Goal: Information Seeking & Learning: Learn about a topic

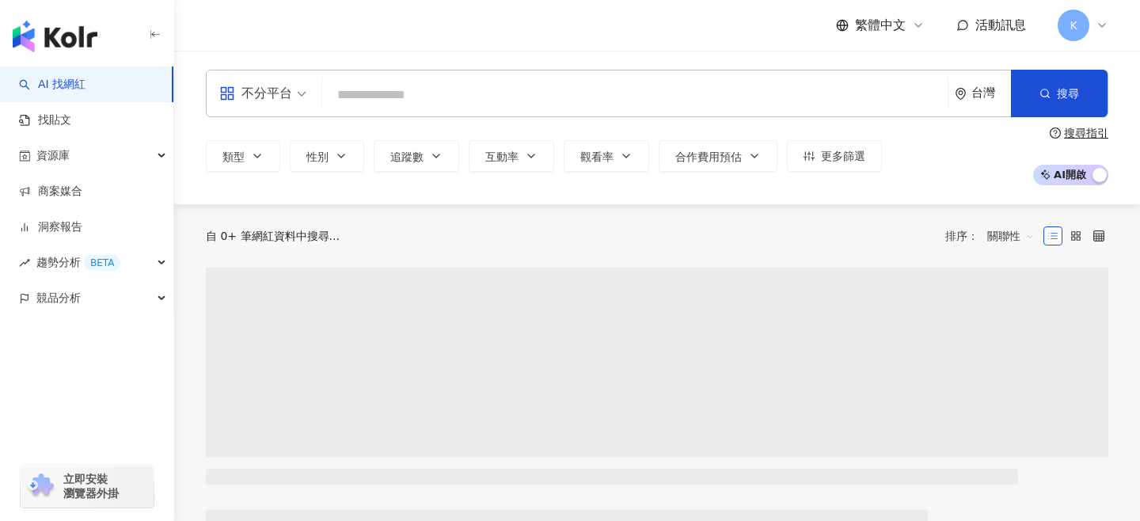
click at [411, 101] on input "search" at bounding box center [635, 95] width 613 height 30
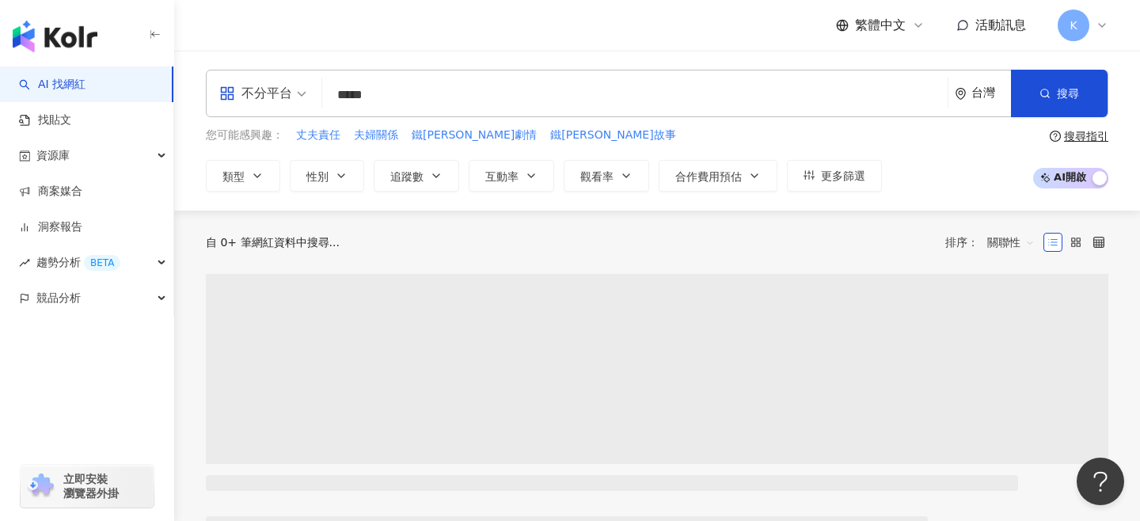
type input "***"
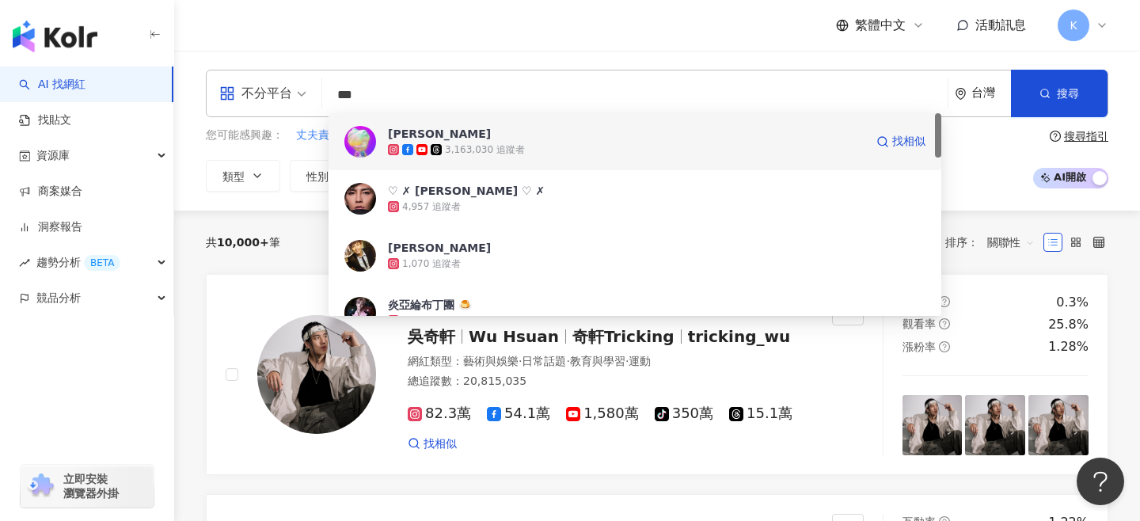
click at [502, 143] on div "3,163,030 追蹤者" at bounding box center [485, 149] width 80 height 13
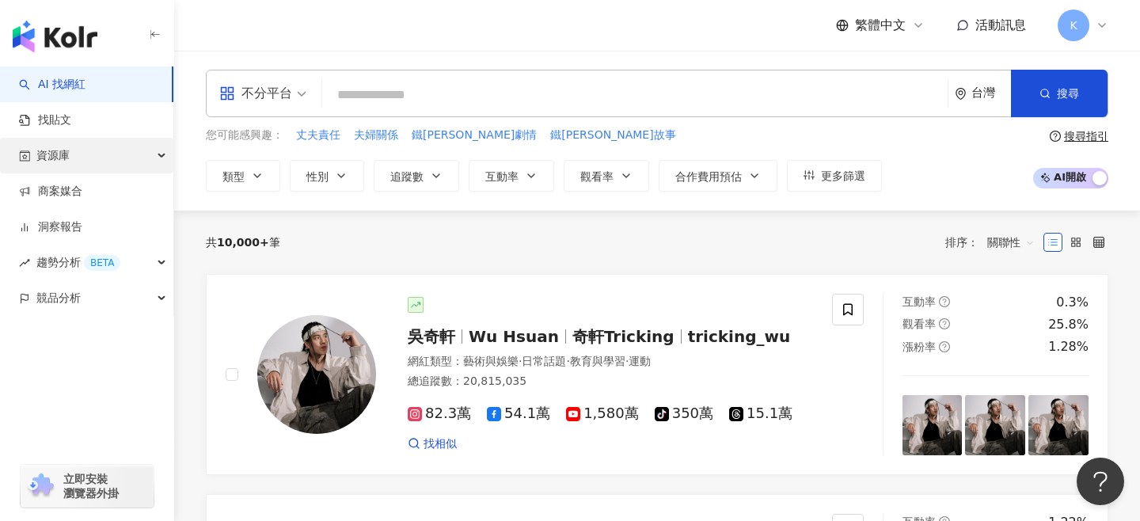
click at [53, 166] on span "資源庫" at bounding box center [52, 156] width 33 height 36
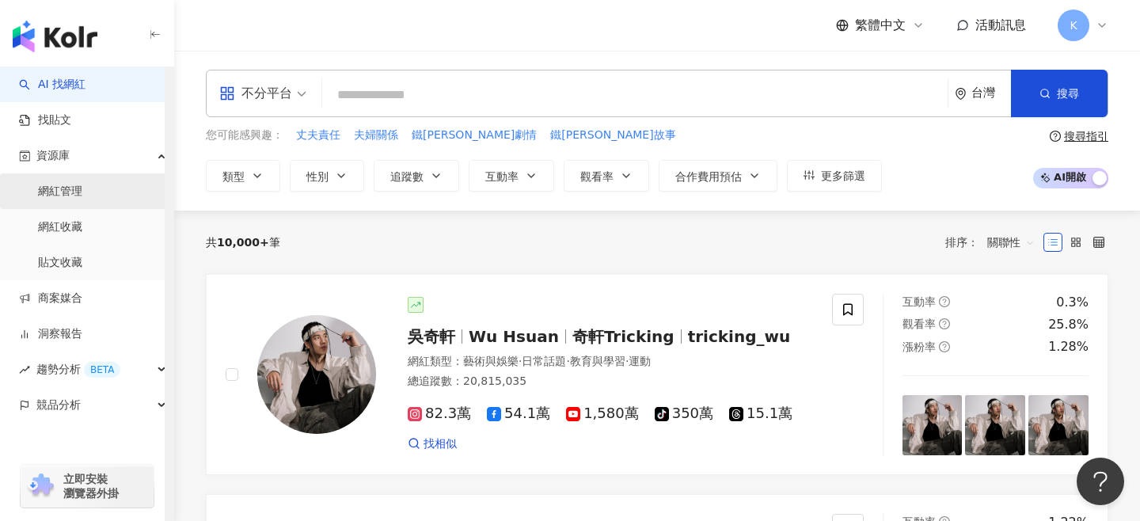
click at [82, 186] on link "網紅管理" at bounding box center [60, 192] width 44 height 16
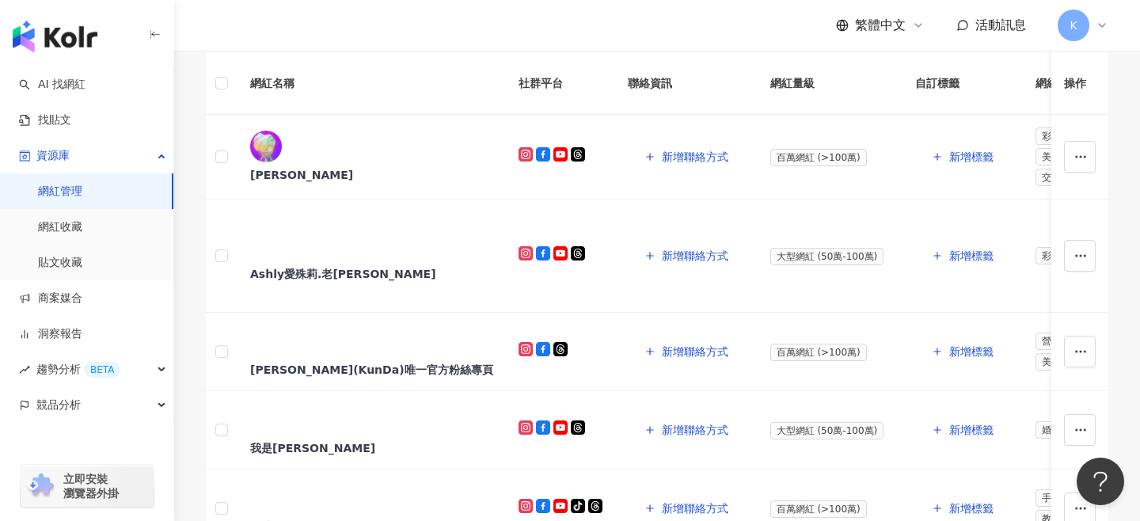
scroll to position [234, 0]
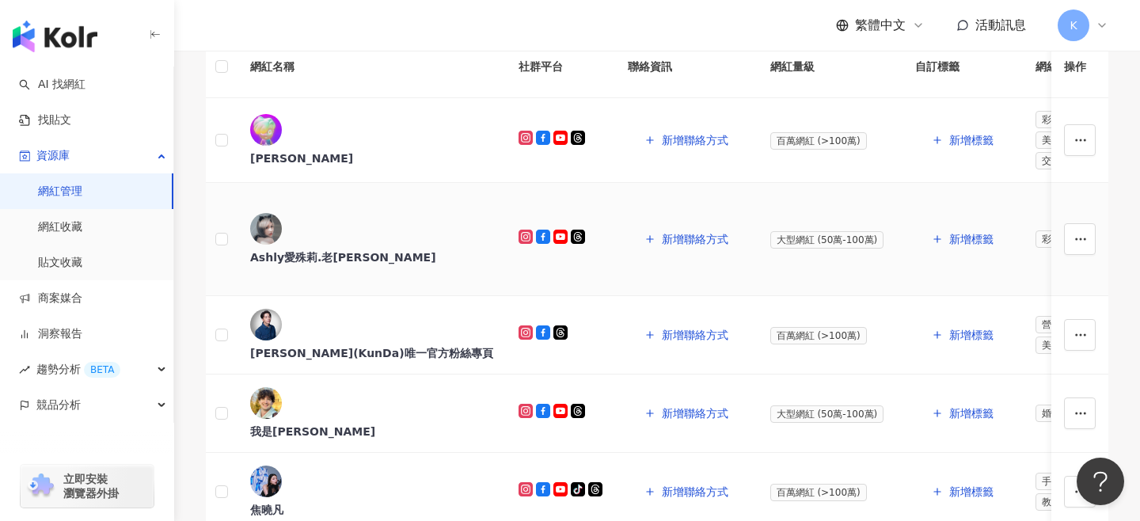
click at [348, 265] on div "Ashly愛殊莉.老陳" at bounding box center [371, 257] width 243 height 16
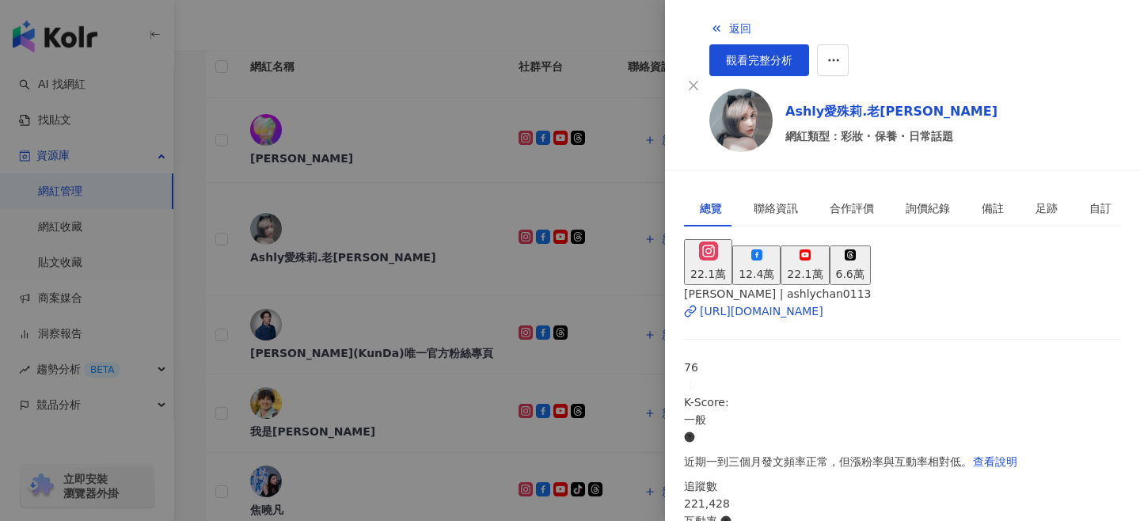
click at [823, 265] on div "22.1萬" at bounding box center [805, 273] width 36 height 17
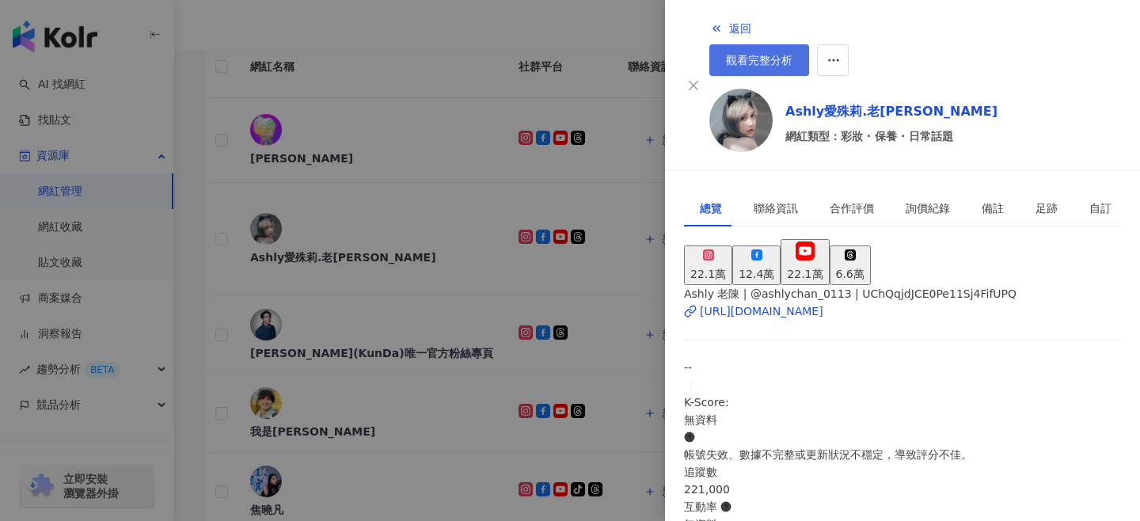
click at [809, 44] on link "觀看完整分析" at bounding box center [760, 60] width 100 height 32
click at [524, 128] on div at bounding box center [570, 260] width 1140 height 521
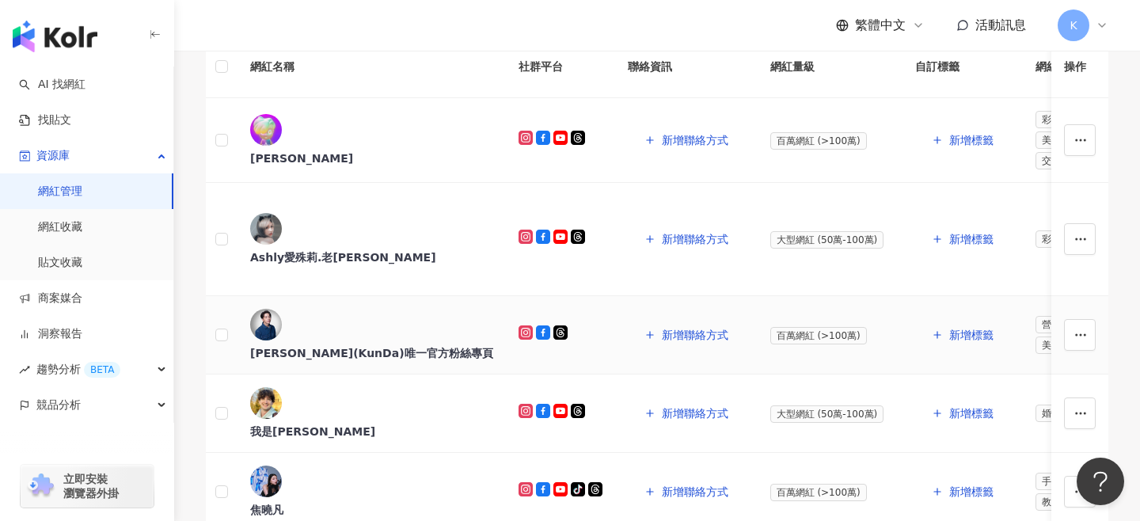
click at [390, 361] on div "謝坤達(KunDa)唯一官方粉絲專頁" at bounding box center [371, 353] width 243 height 16
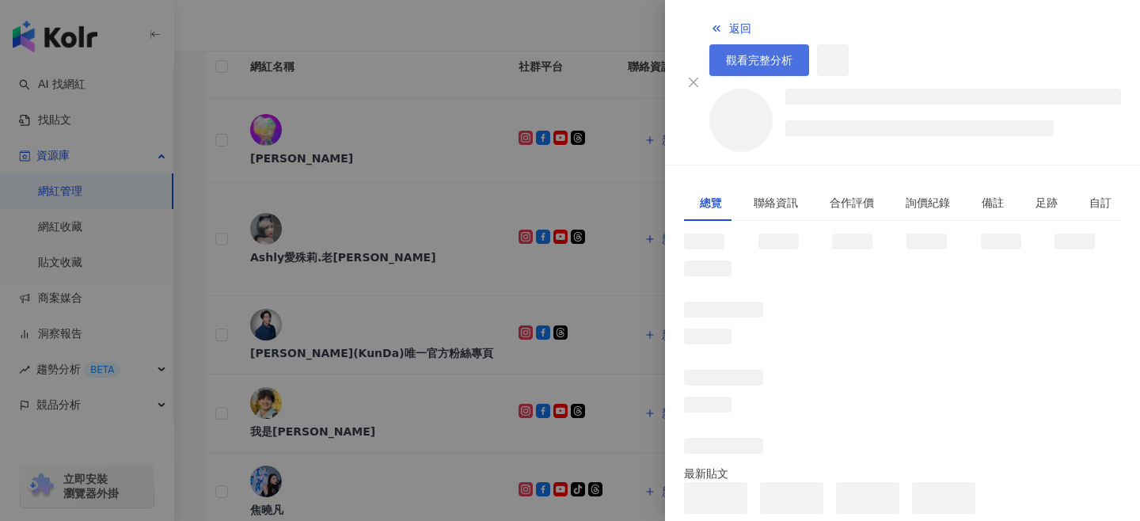
click at [793, 54] on span "觀看完整分析" at bounding box center [759, 60] width 67 height 13
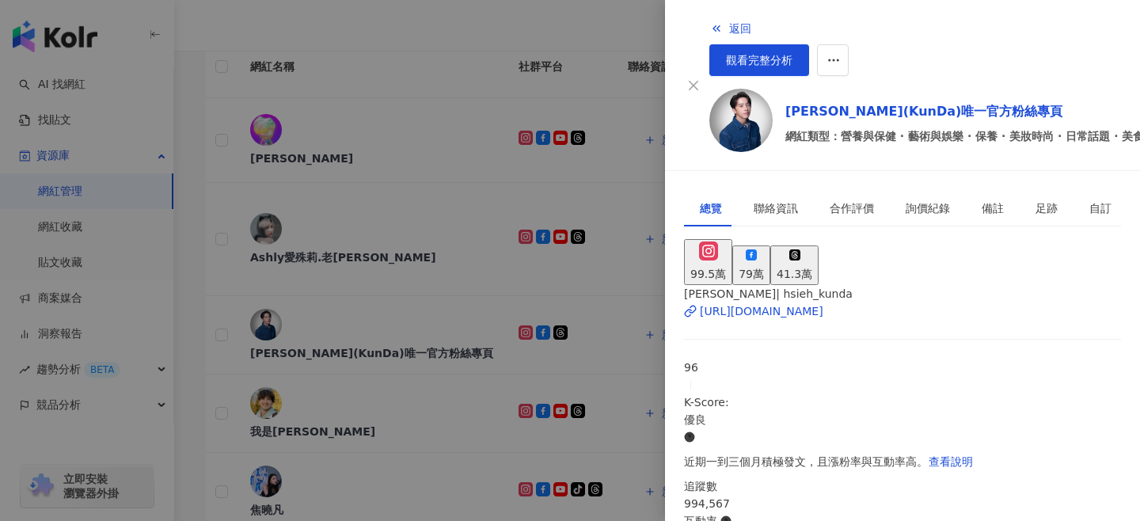
click at [554, 134] on div at bounding box center [570, 260] width 1140 height 521
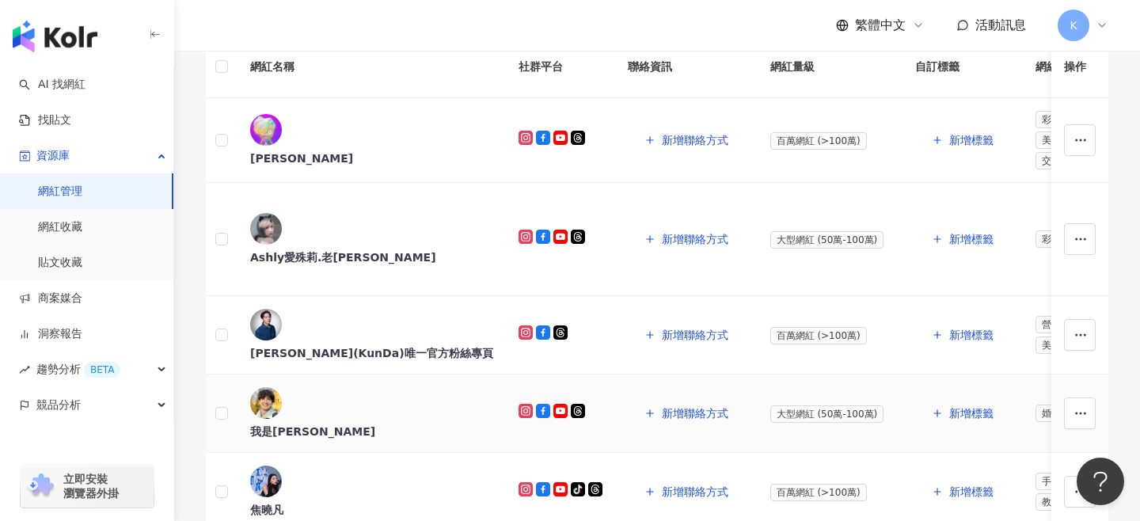
click at [342, 431] on div "我是路易" at bounding box center [371, 432] width 243 height 16
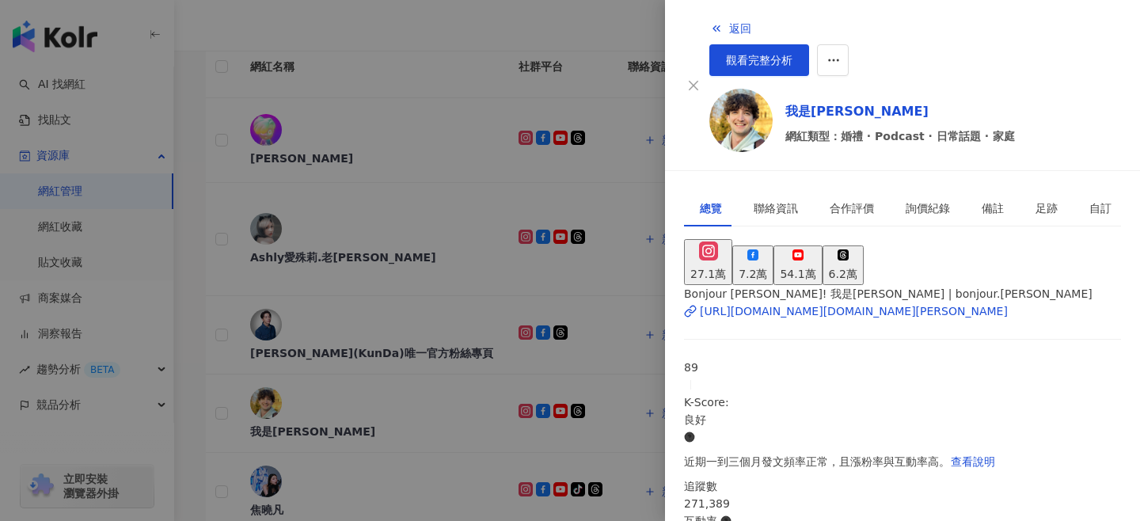
click at [816, 265] on div "54.1萬" at bounding box center [798, 273] width 36 height 17
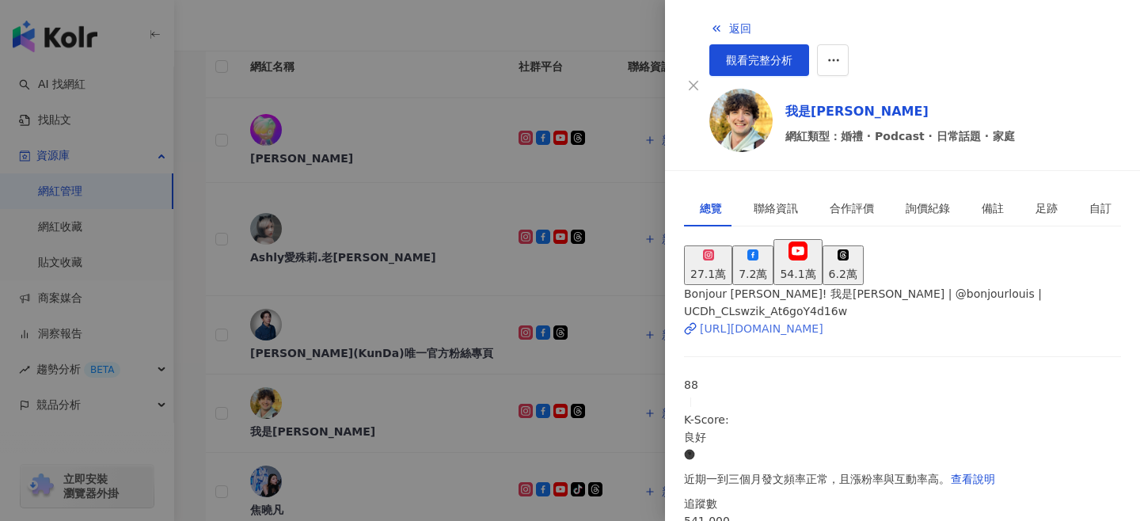
click at [817, 320] on div "https://www.youtube.com/channel/UCDh_CLswzik_At6goY4d16w" at bounding box center [762, 328] width 124 height 17
click at [411, 336] on div at bounding box center [570, 260] width 1140 height 521
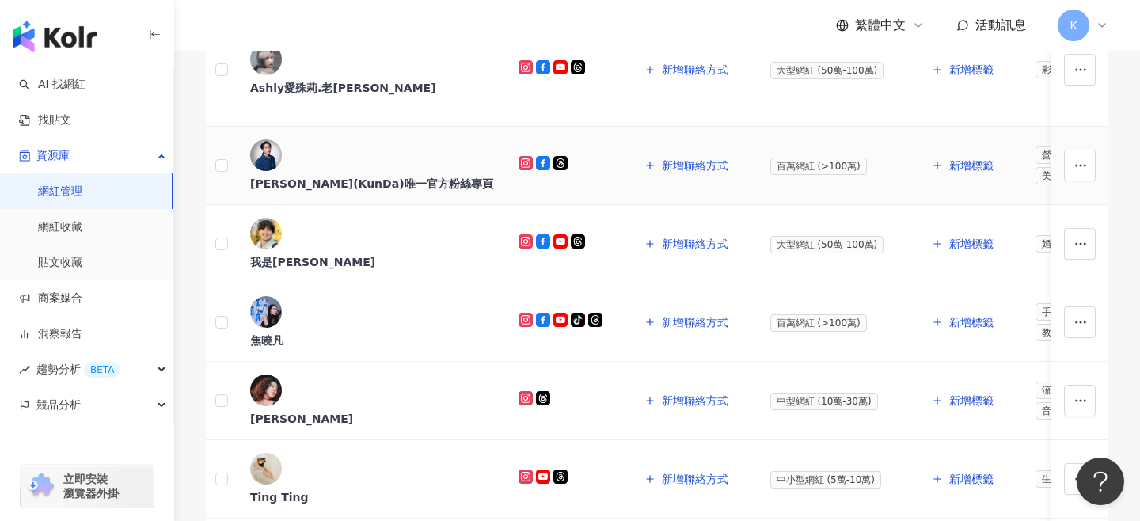
scroll to position [414, 0]
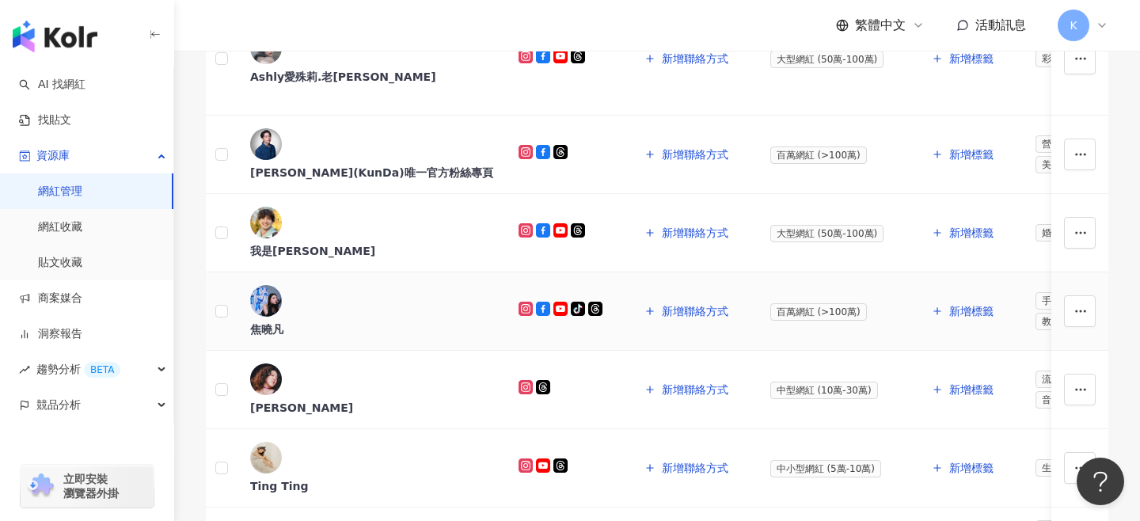
click at [316, 322] on div "焦曉凡" at bounding box center [371, 330] width 243 height 16
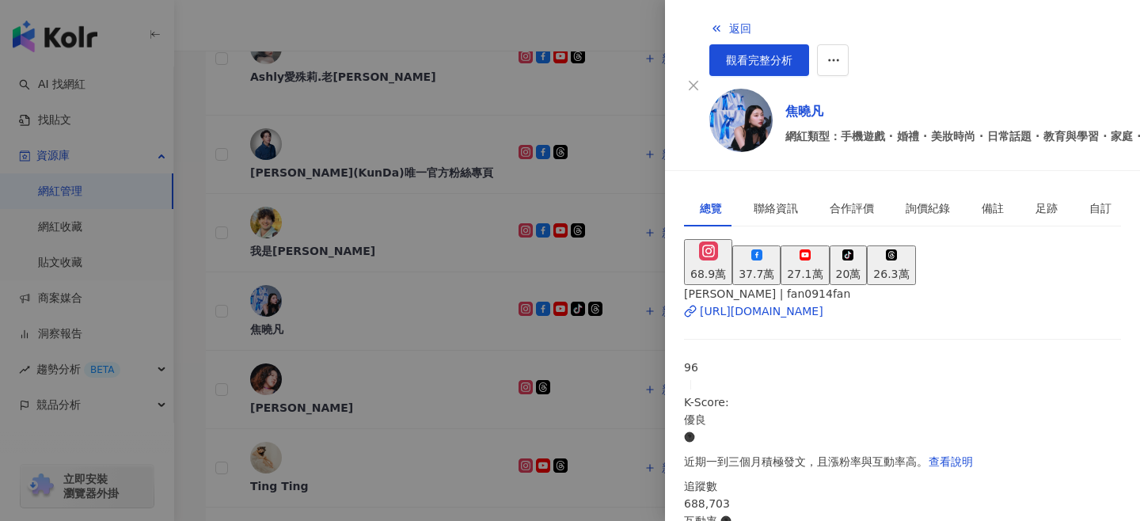
click at [823, 265] on div "27.1萬" at bounding box center [805, 273] width 36 height 17
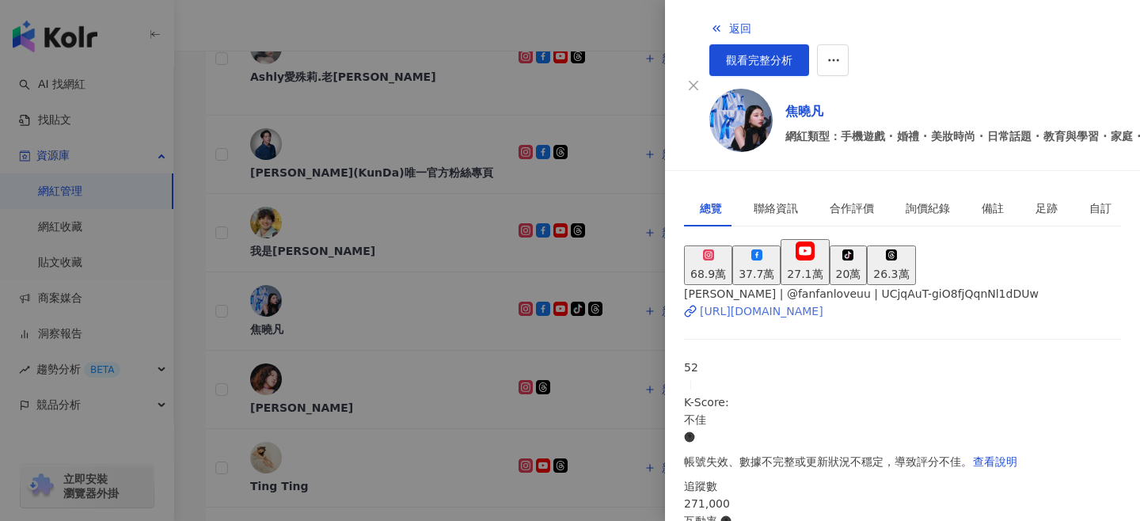
click at [824, 303] on div "https://www.youtube.com/channel/UCjqAuT-giO8fjQqnNl1dDUw" at bounding box center [762, 311] width 124 height 17
click at [525, 391] on div at bounding box center [570, 260] width 1140 height 521
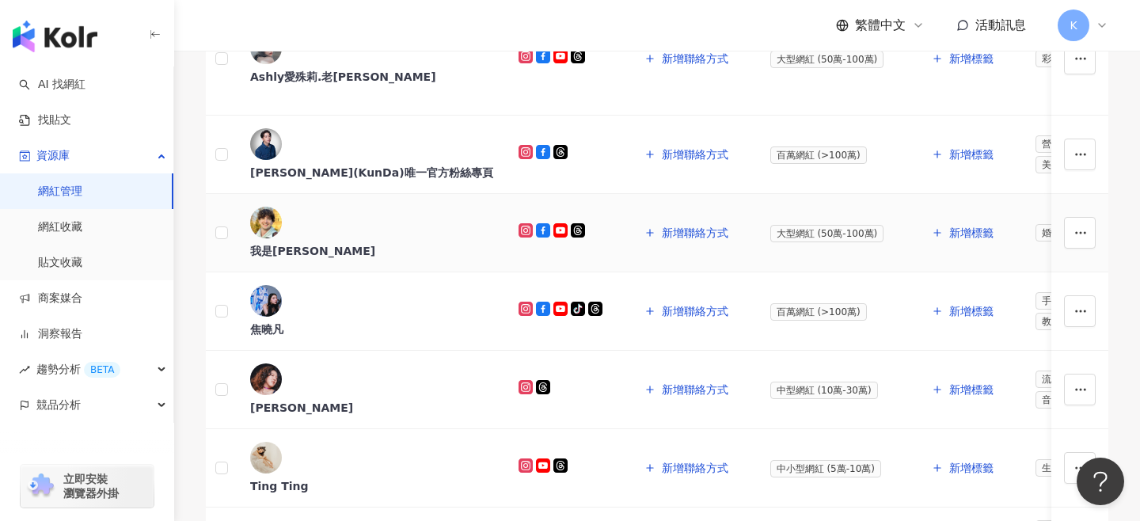
click at [352, 254] on span "我是路易" at bounding box center [371, 251] width 243 height 16
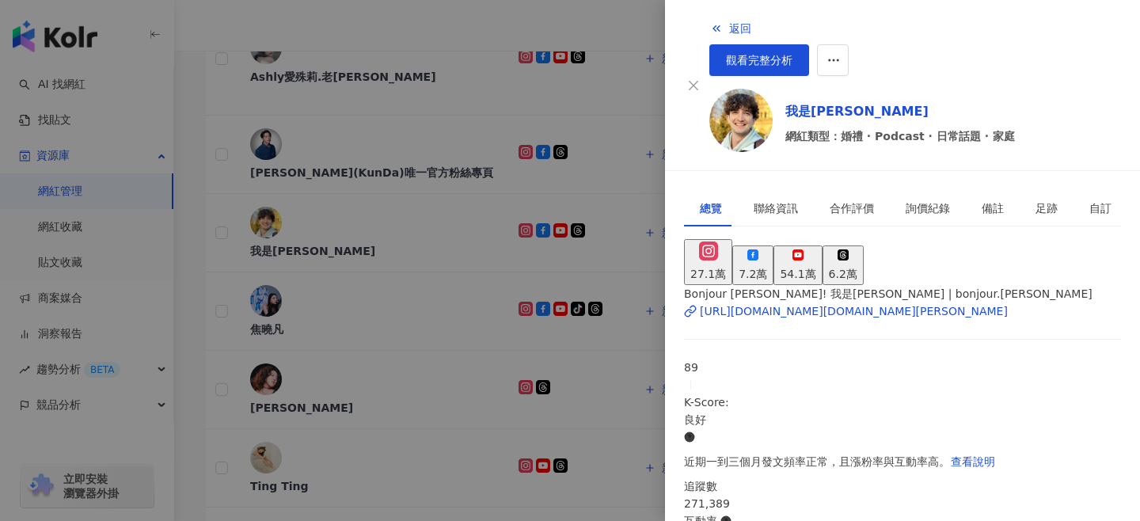
click at [816, 265] on div "54.1萬" at bounding box center [798, 273] width 36 height 17
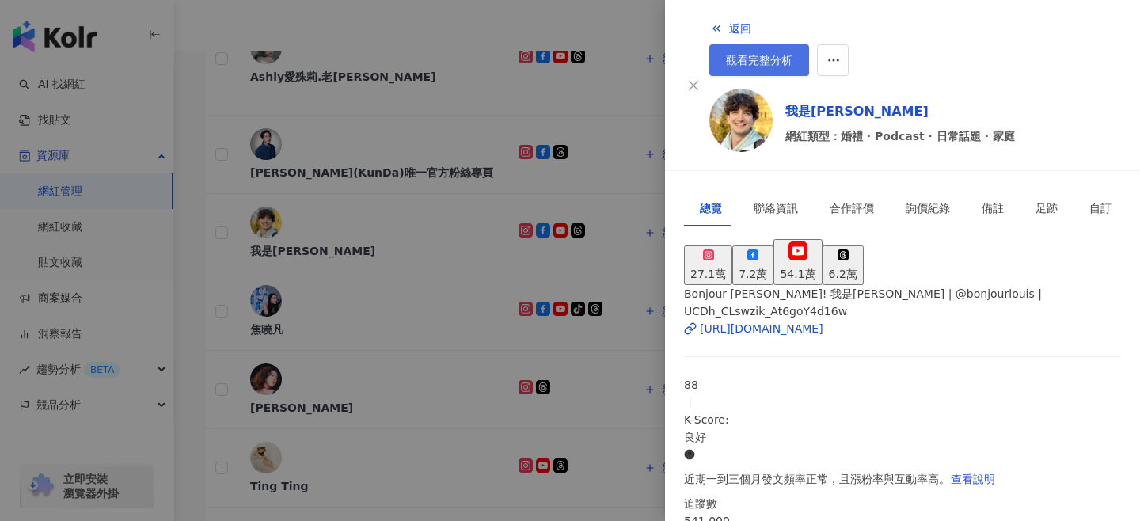
click at [809, 44] on link "觀看完整分析" at bounding box center [760, 60] width 100 height 32
click at [366, 289] on div at bounding box center [570, 260] width 1140 height 521
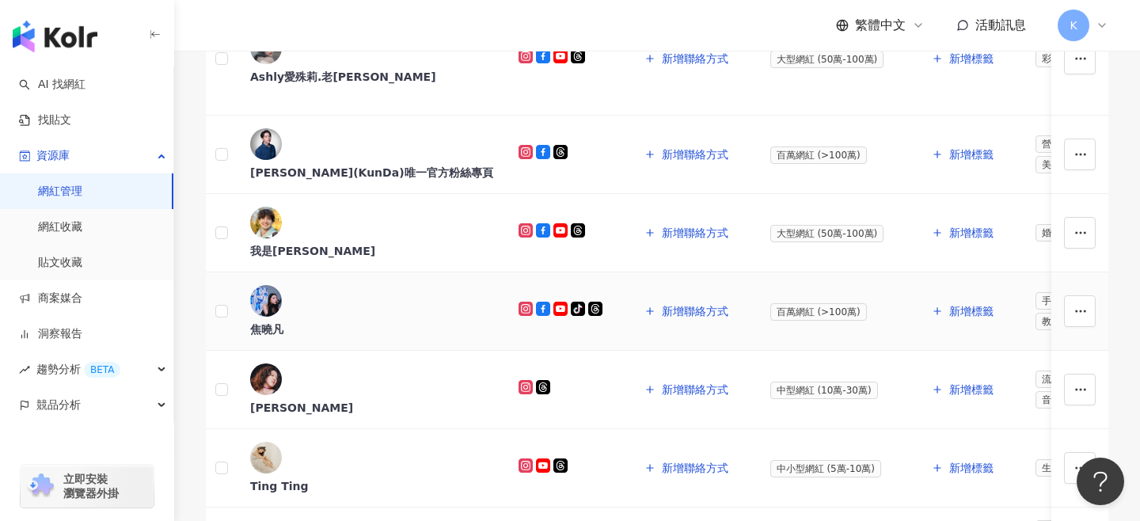
click at [318, 322] on div "焦曉凡" at bounding box center [371, 330] width 243 height 16
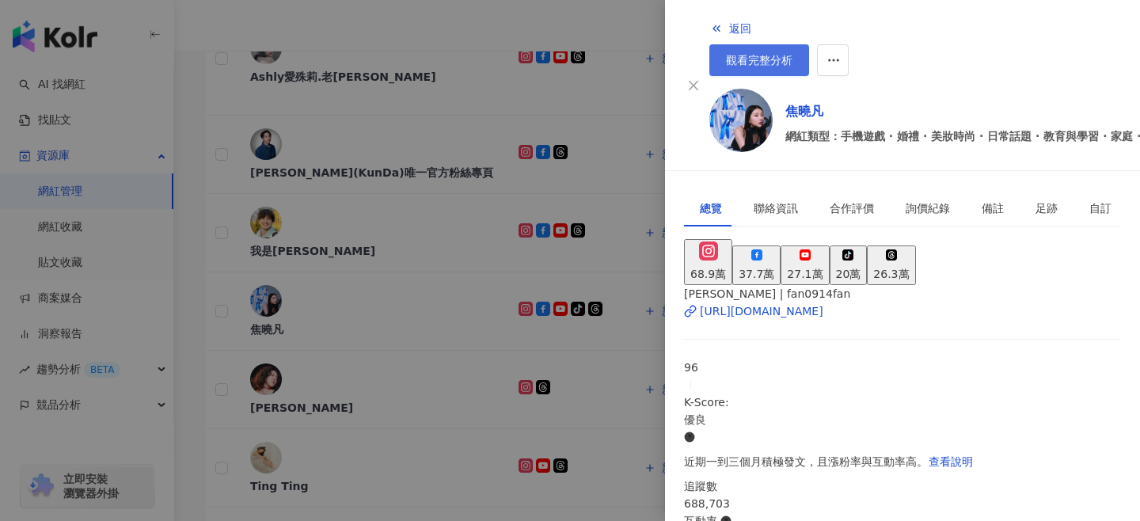
click at [809, 44] on link "觀看完整分析" at bounding box center [760, 60] width 100 height 32
click at [408, 296] on div at bounding box center [570, 260] width 1140 height 521
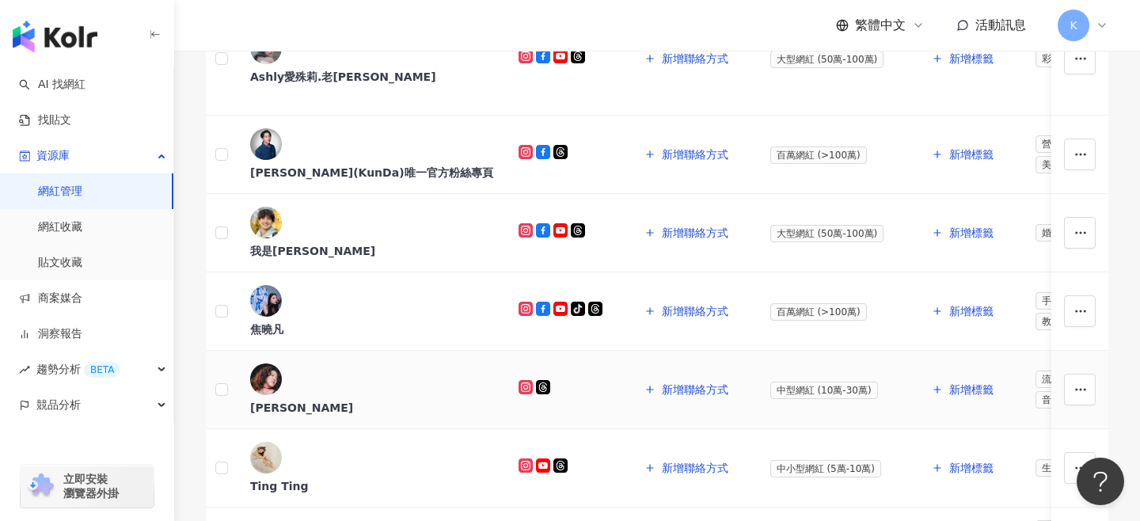
click at [341, 400] on div "[PERSON_NAME]" at bounding box center [371, 408] width 243 height 16
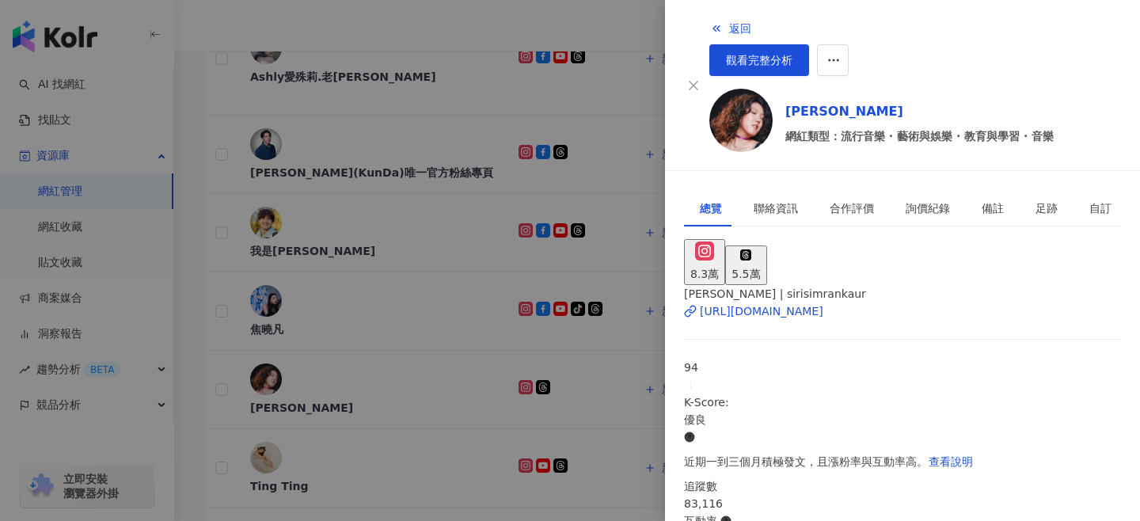
click at [356, 358] on div at bounding box center [570, 260] width 1140 height 521
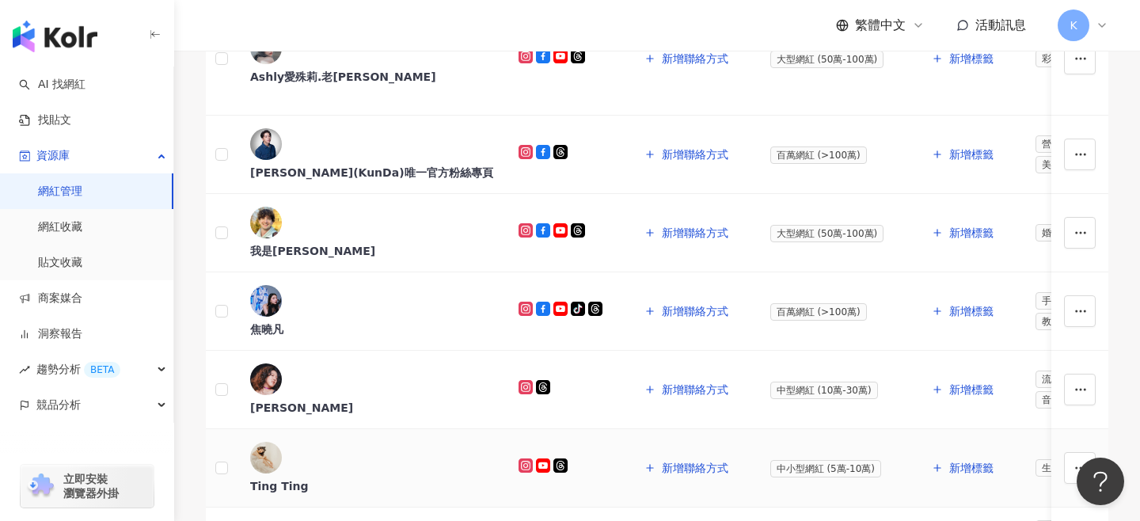
click at [342, 478] on div "Ting Ting" at bounding box center [371, 486] width 243 height 16
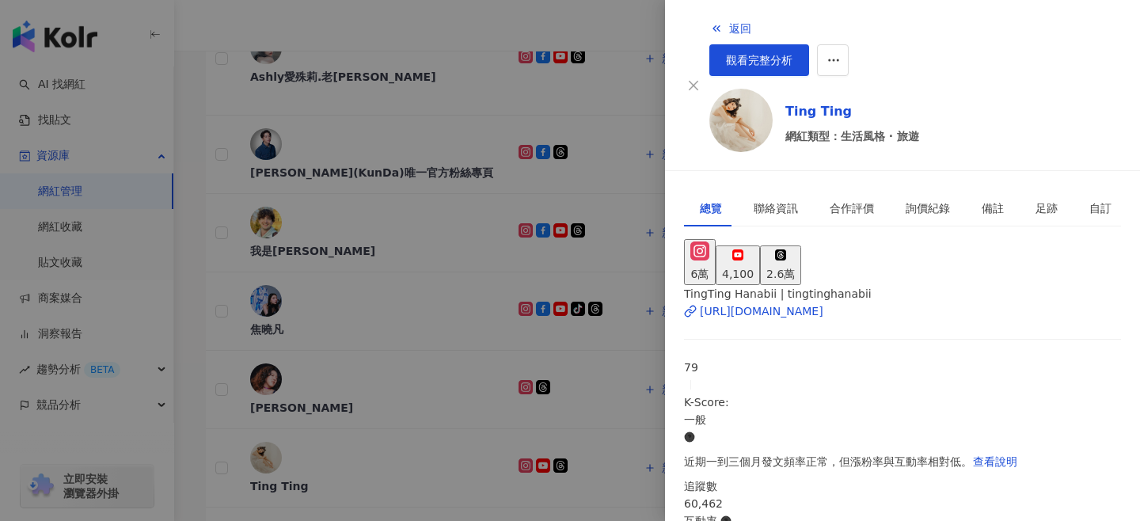
click at [352, 381] on div at bounding box center [570, 260] width 1140 height 521
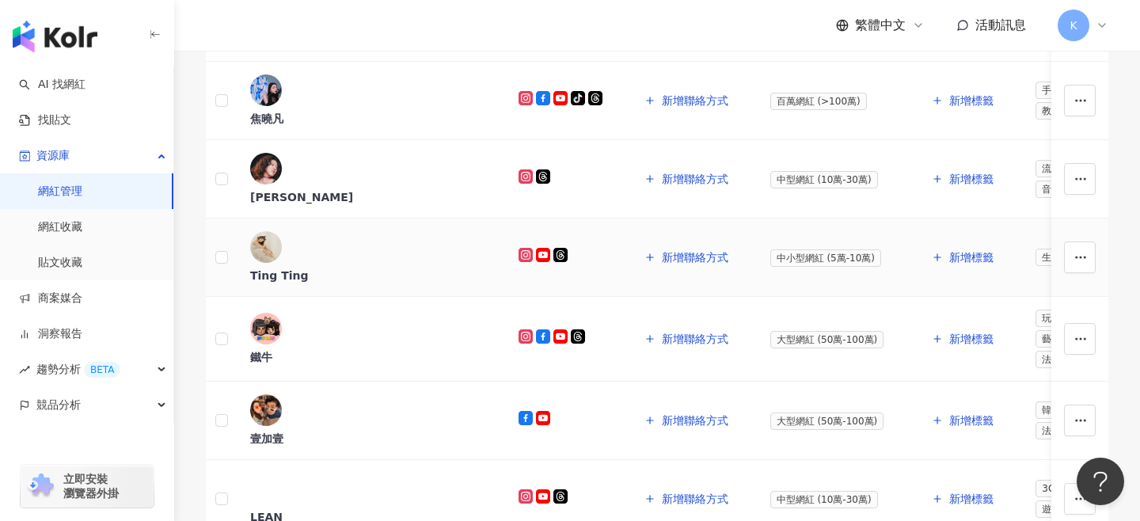
scroll to position [693, 0]
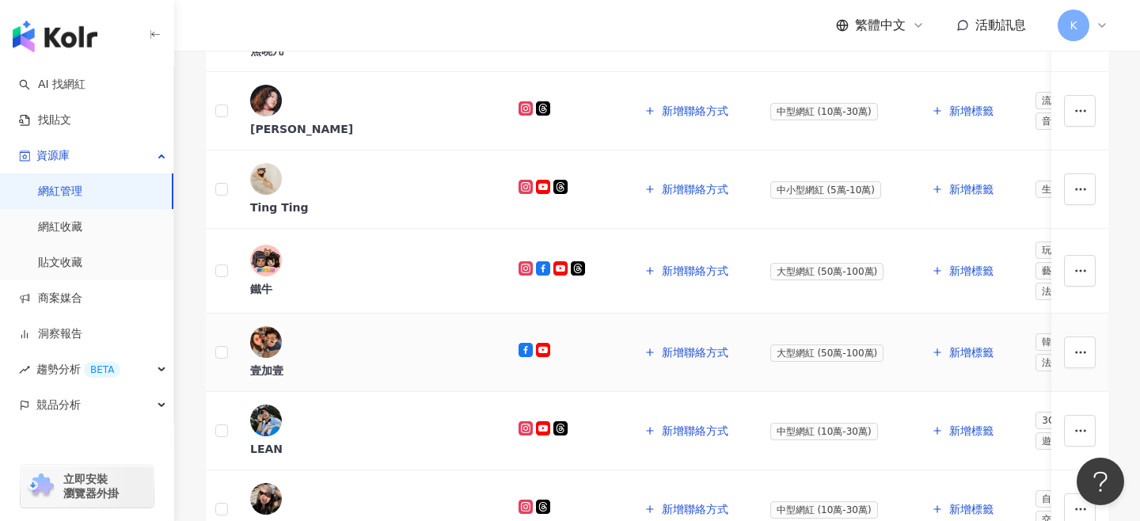
click at [337, 363] on span "壹加壹" at bounding box center [371, 371] width 243 height 16
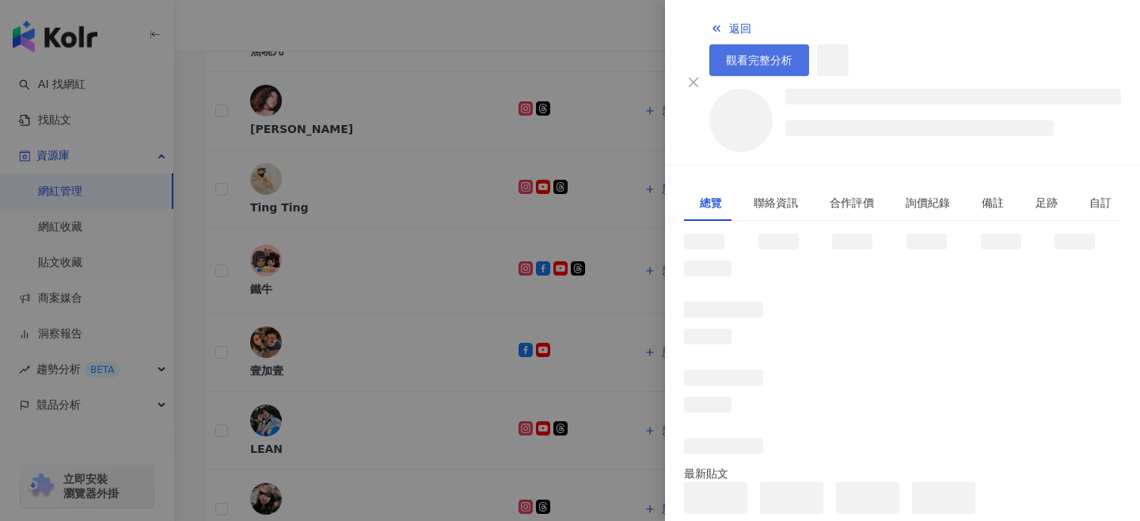
click at [793, 54] on span "觀看完整分析" at bounding box center [759, 60] width 67 height 13
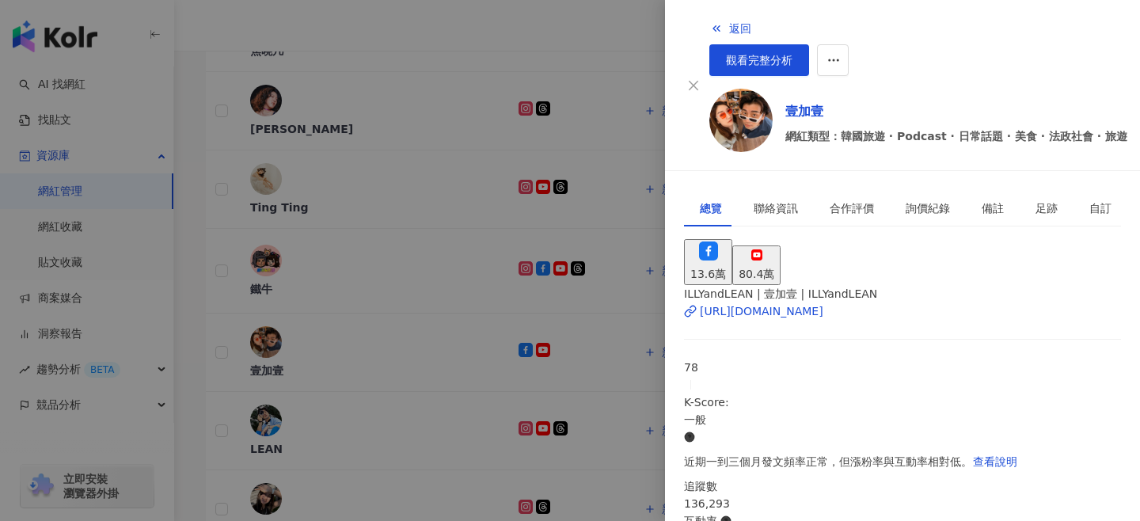
click at [387, 351] on div at bounding box center [570, 260] width 1140 height 521
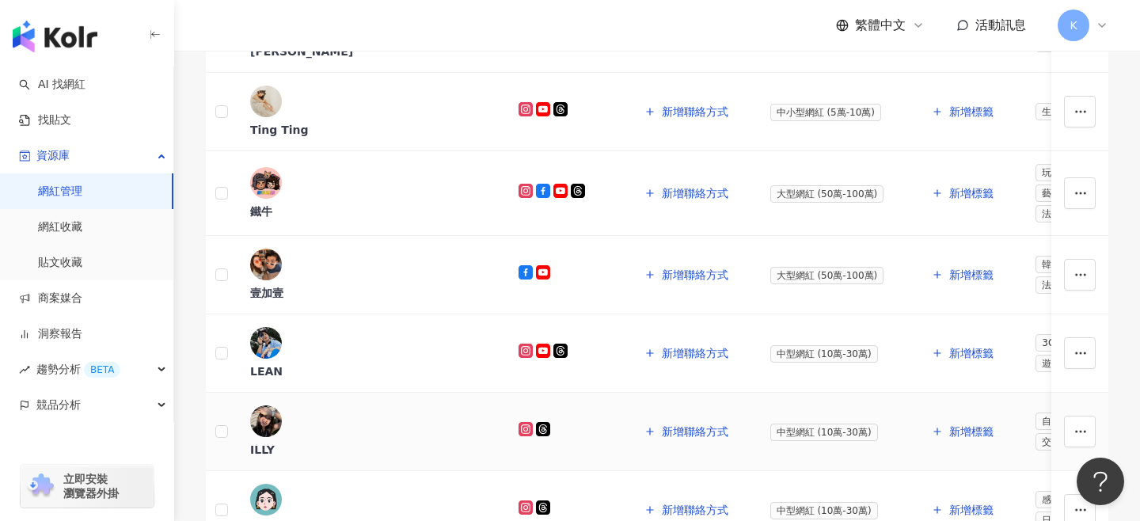
scroll to position [769, 0]
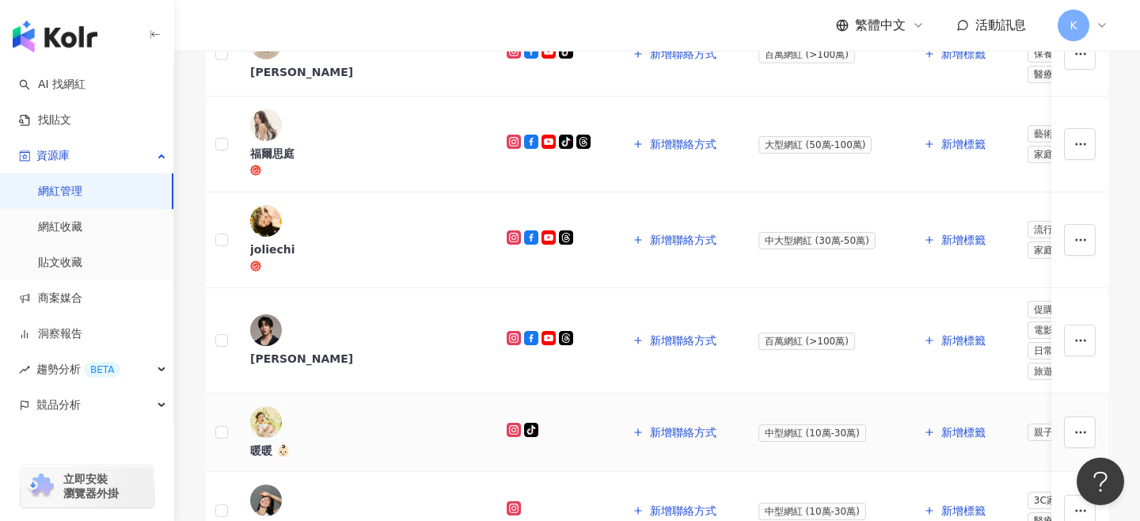
scroll to position [709, 0]
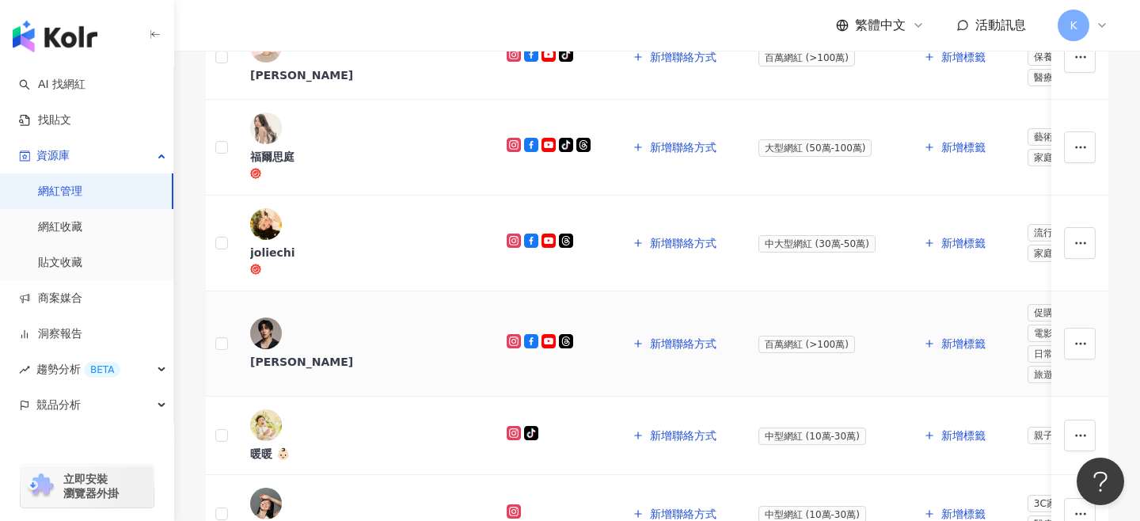
click at [367, 354] on div "婁峻碩 SHOU" at bounding box center [365, 362] width 231 height 16
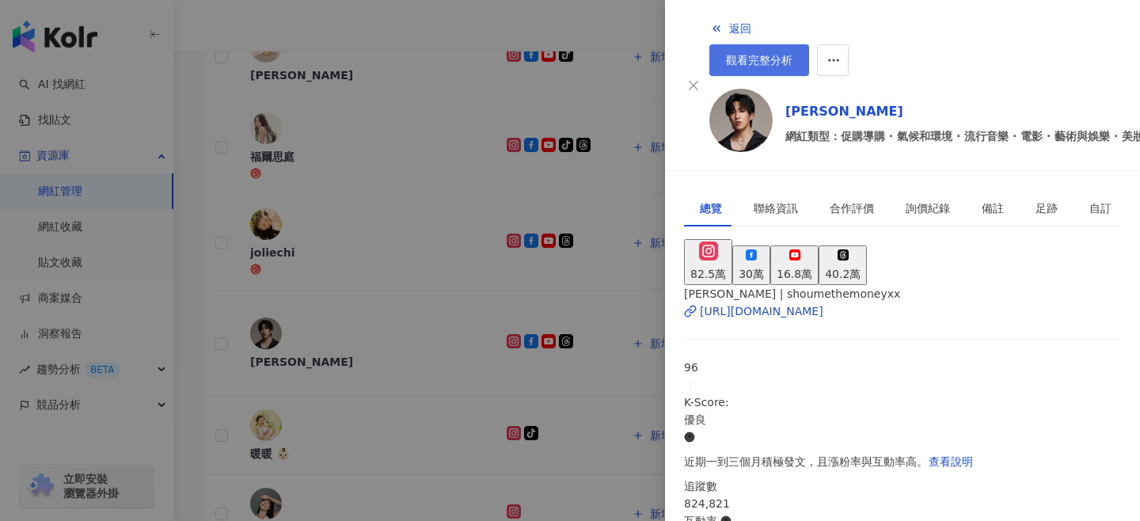
click at [793, 54] on span "觀看完整分析" at bounding box center [759, 60] width 67 height 13
click at [449, 244] on div at bounding box center [570, 260] width 1140 height 521
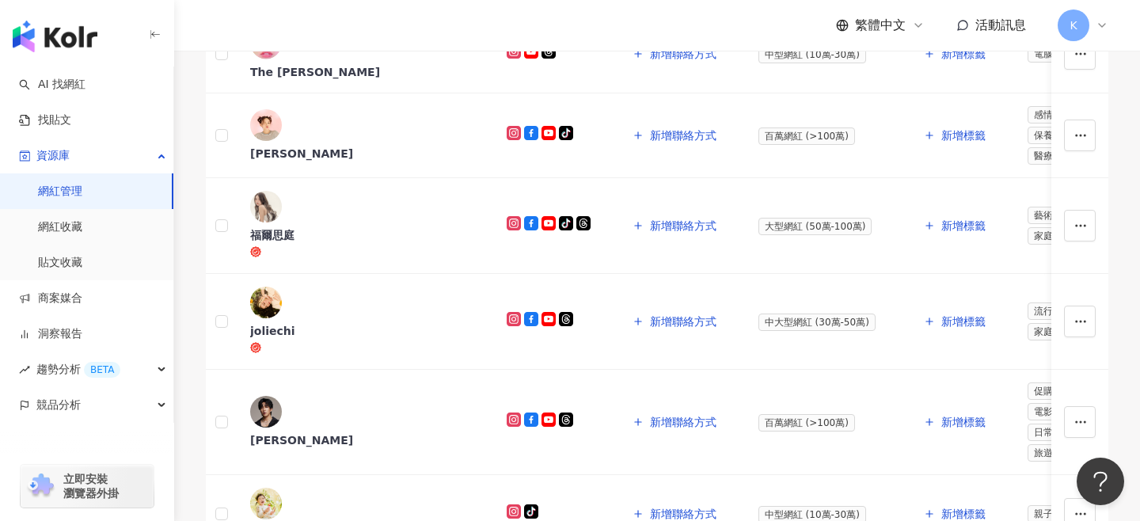
scroll to position [0, 0]
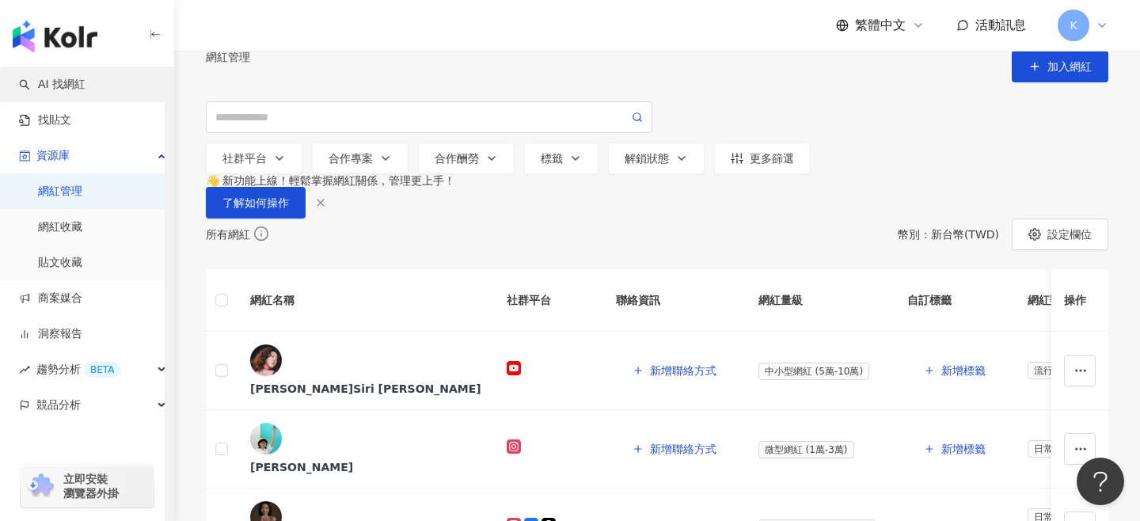
click at [67, 87] on link "AI 找網紅" at bounding box center [52, 85] width 67 height 16
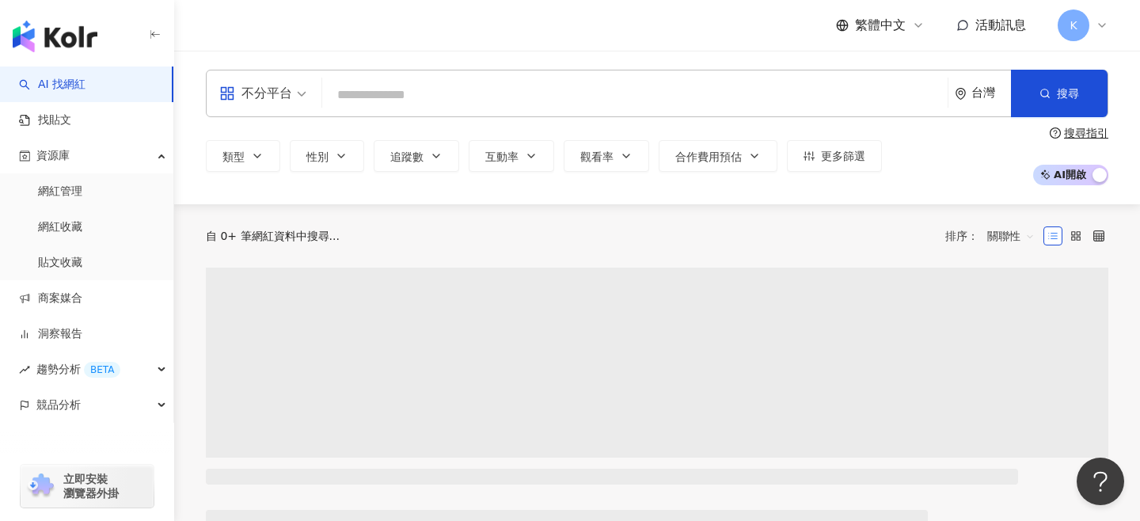
click at [423, 88] on input "search" at bounding box center [635, 95] width 613 height 30
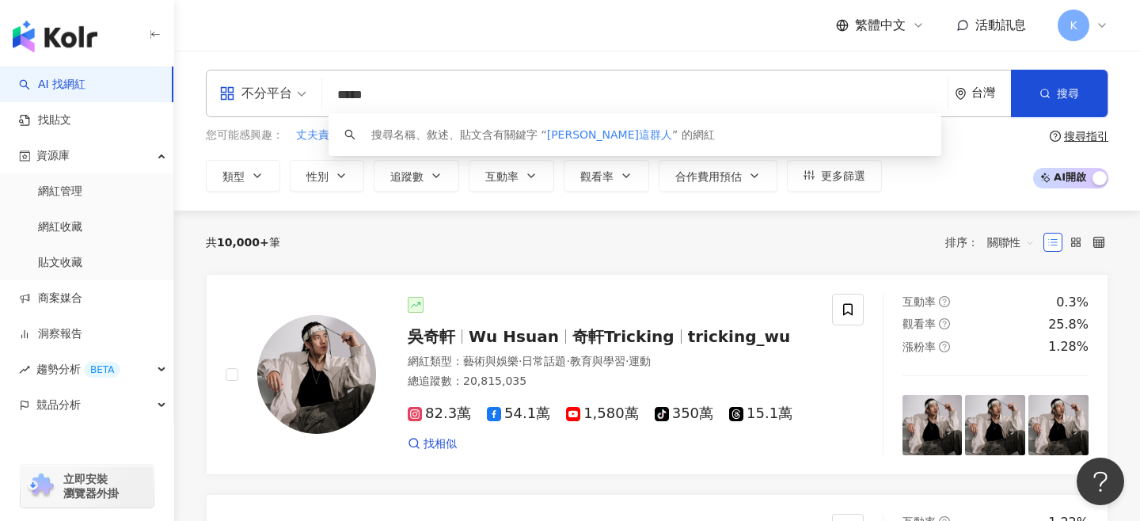
click at [362, 89] on input "*****" at bounding box center [635, 95] width 613 height 30
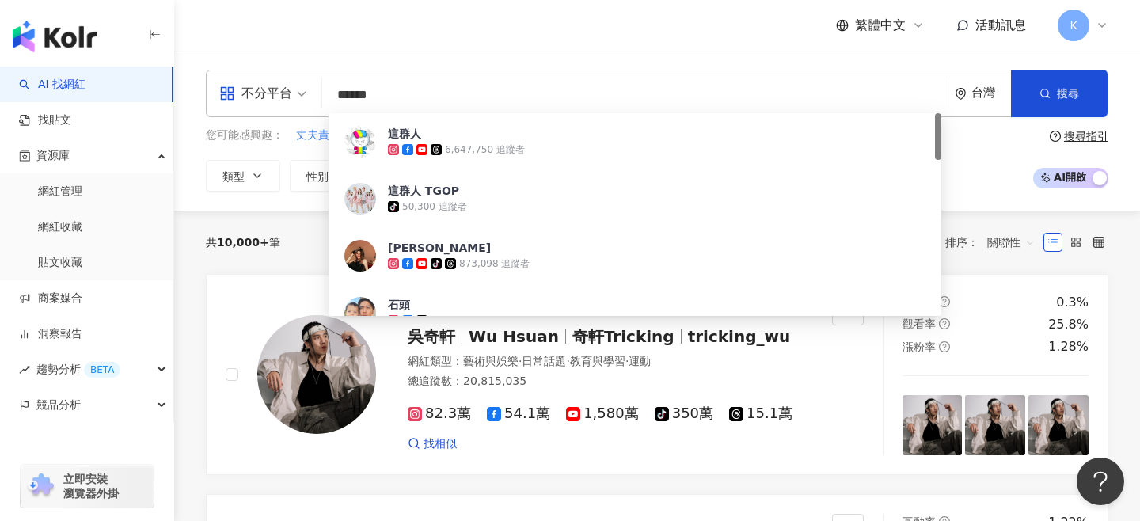
type input "*****"
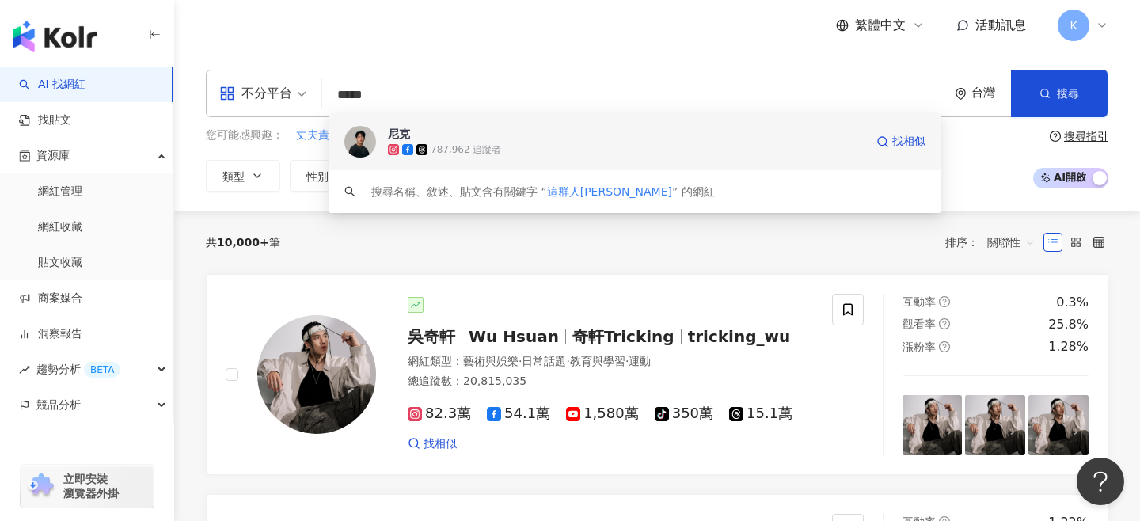
click at [400, 145] on span at bounding box center [395, 149] width 14 height 11
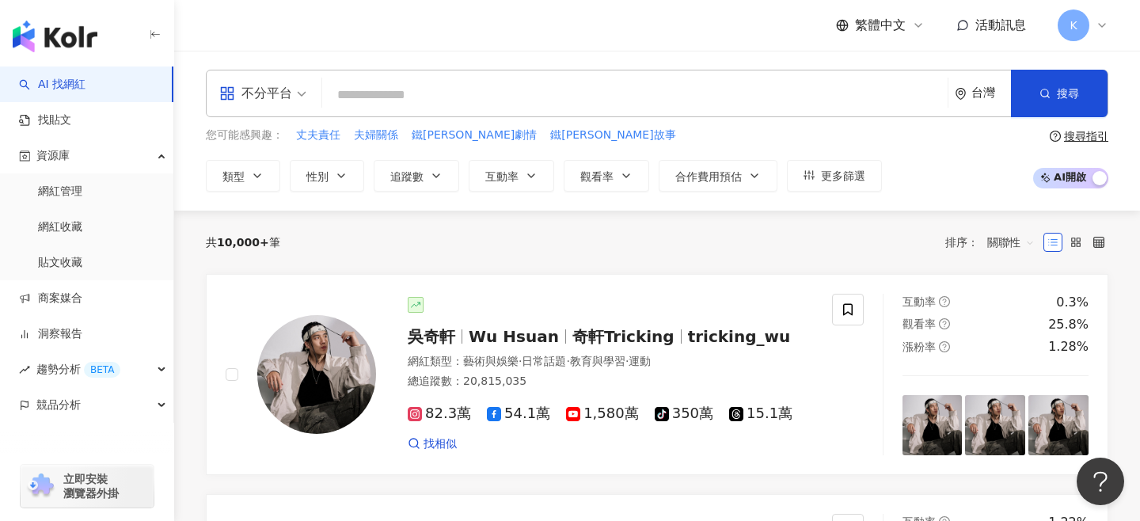
click at [438, 106] on input "search" at bounding box center [635, 95] width 613 height 30
click at [108, 172] on div "資源庫" at bounding box center [86, 156] width 173 height 36
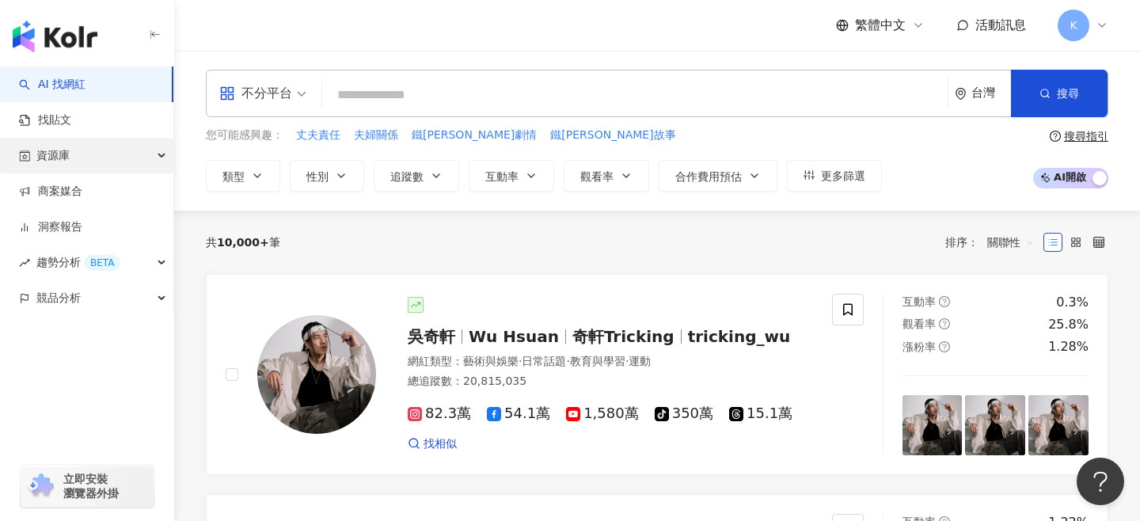
click at [105, 166] on div "資源庫" at bounding box center [86, 156] width 173 height 36
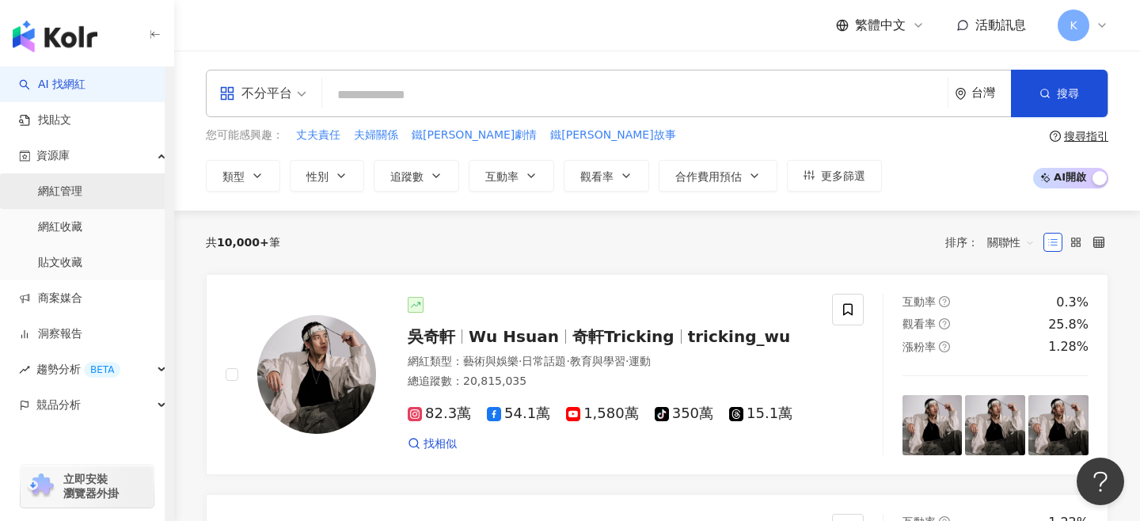
click at [82, 200] on link "網紅管理" at bounding box center [60, 192] width 44 height 16
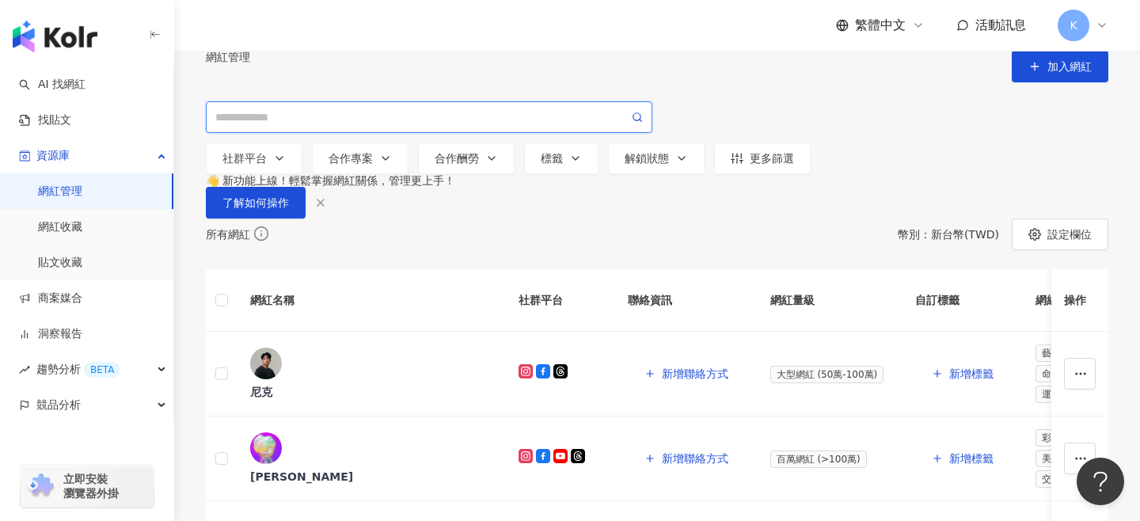
click at [282, 126] on input "search" at bounding box center [421, 117] width 413 height 17
paste input "********"
type input "********"
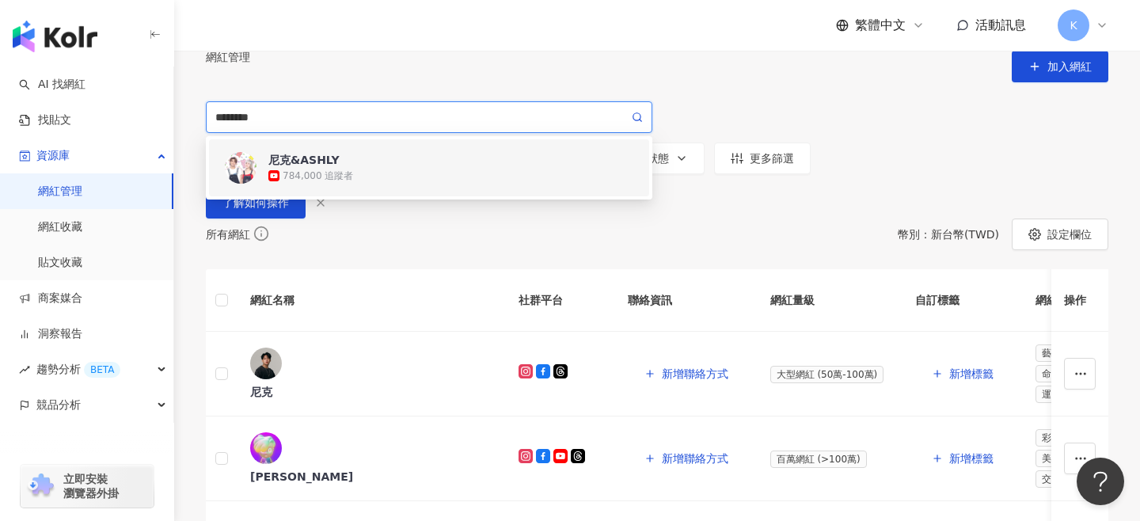
click at [304, 168] on div "尼克&ASHLY" at bounding box center [450, 160] width 365 height 16
click at [304, 174] on div "社群平台 合作專案 合作酬勞 標籤 解鎖狀態 更多篩選" at bounding box center [657, 159] width 903 height 32
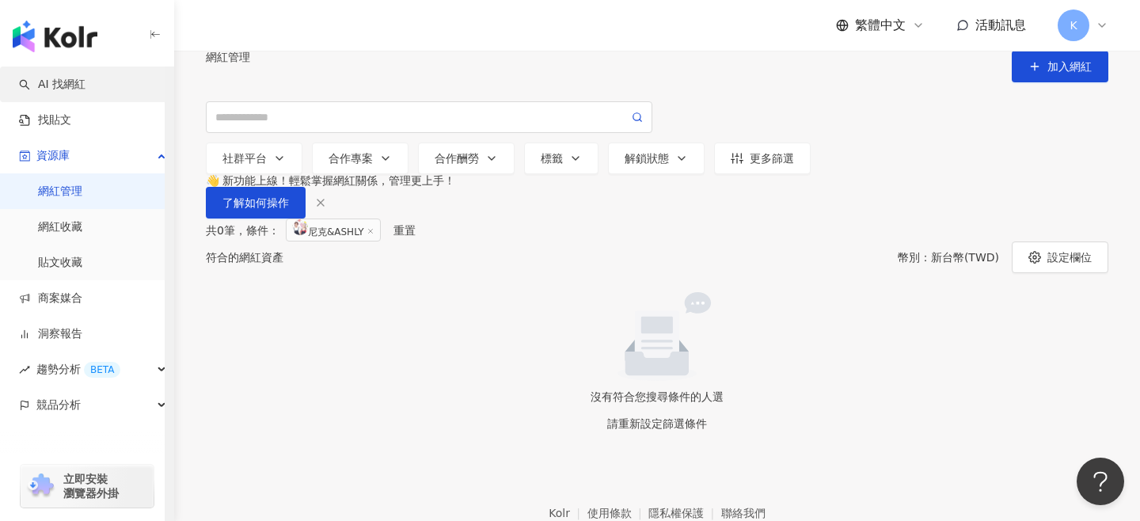
click at [80, 89] on link "AI 找網紅" at bounding box center [52, 85] width 67 height 16
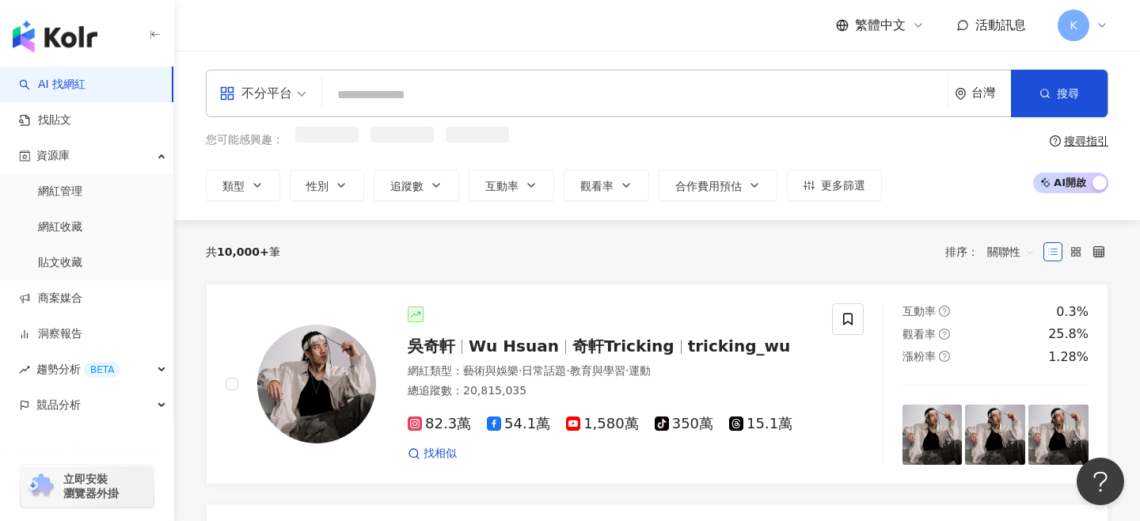
click at [401, 86] on input "search" at bounding box center [635, 95] width 613 height 30
type input "********"
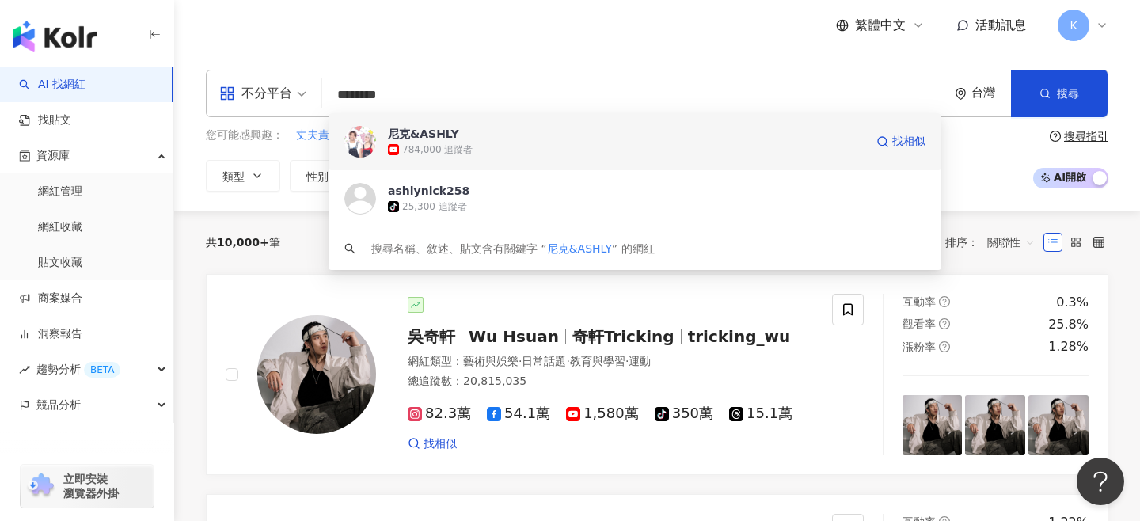
click at [456, 136] on span "尼克&ASHLY" at bounding box center [626, 134] width 477 height 16
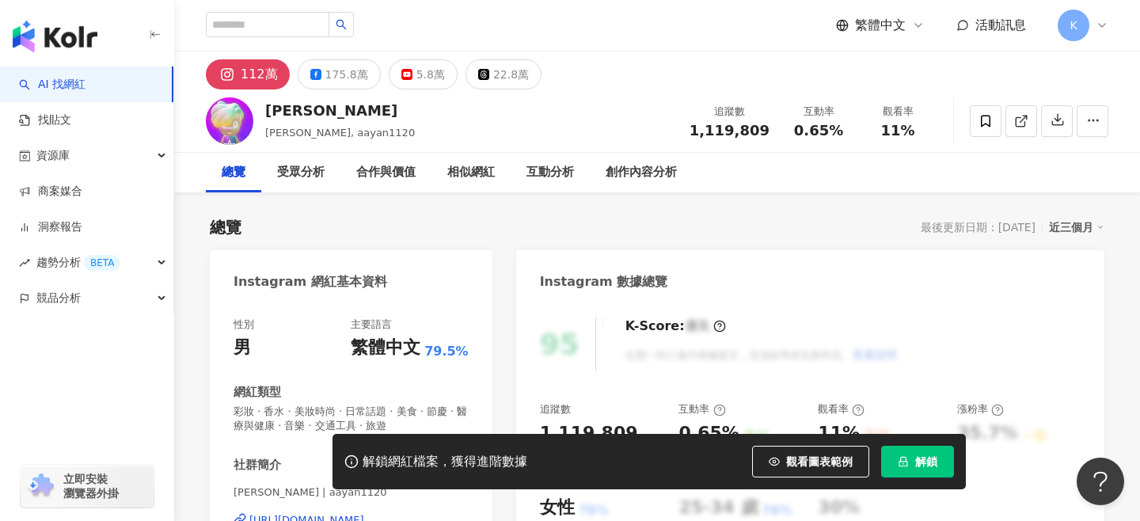
click at [912, 459] on button "解鎖" at bounding box center [917, 462] width 73 height 32
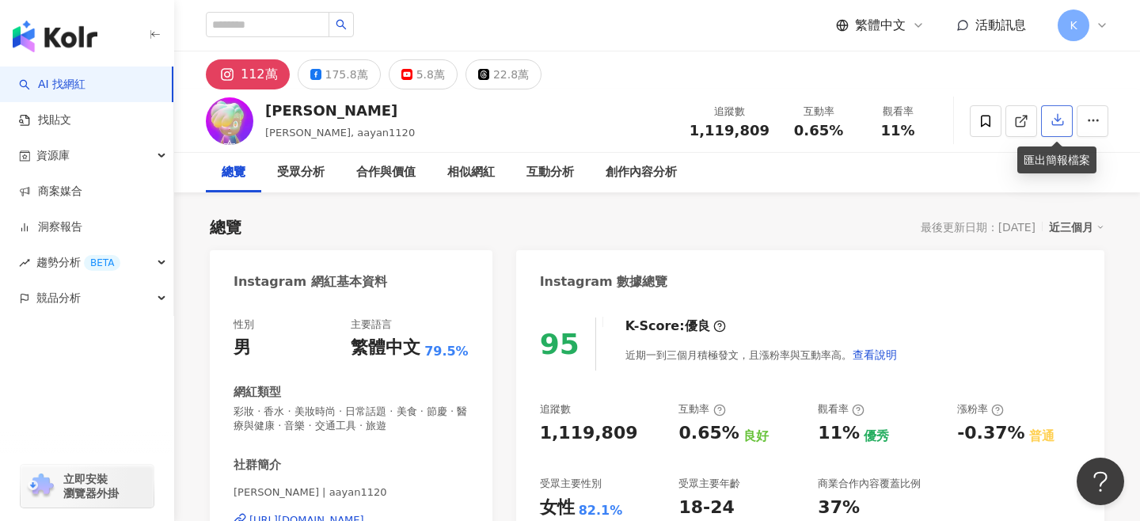
click at [1051, 120] on icon "button" at bounding box center [1058, 119] width 14 height 14
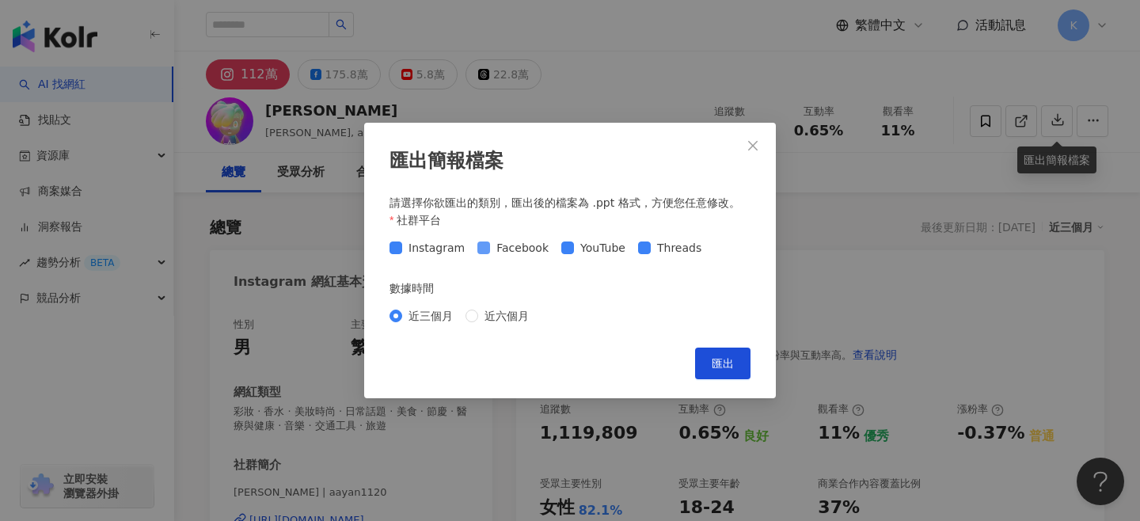
click at [503, 252] on span "Facebook" at bounding box center [522, 247] width 65 height 17
click at [656, 250] on span "Threads" at bounding box center [679, 247] width 57 height 17
click at [722, 357] on span "匯出" at bounding box center [723, 363] width 22 height 13
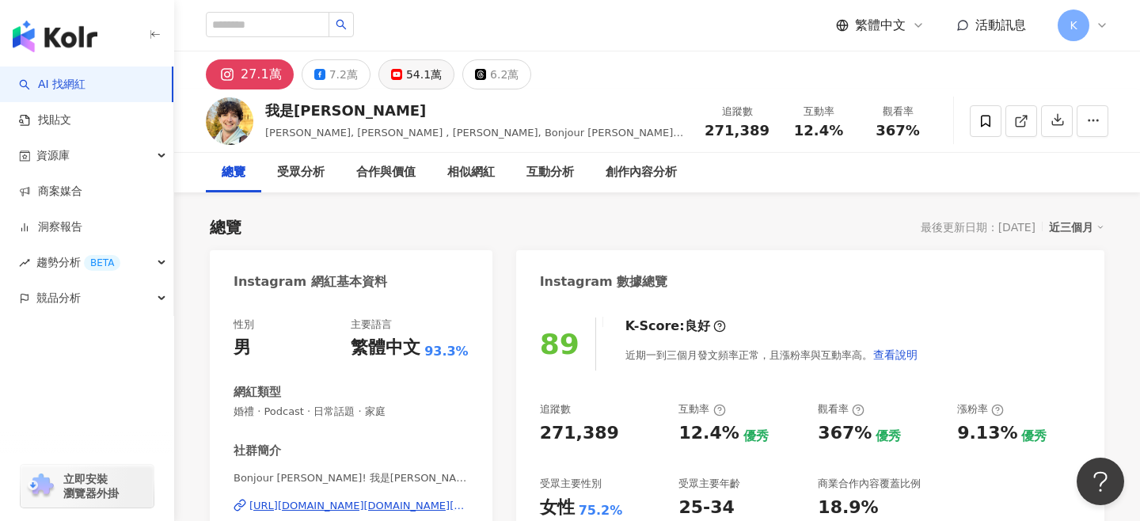
click at [406, 84] on div "54.1萬" at bounding box center [424, 74] width 36 height 22
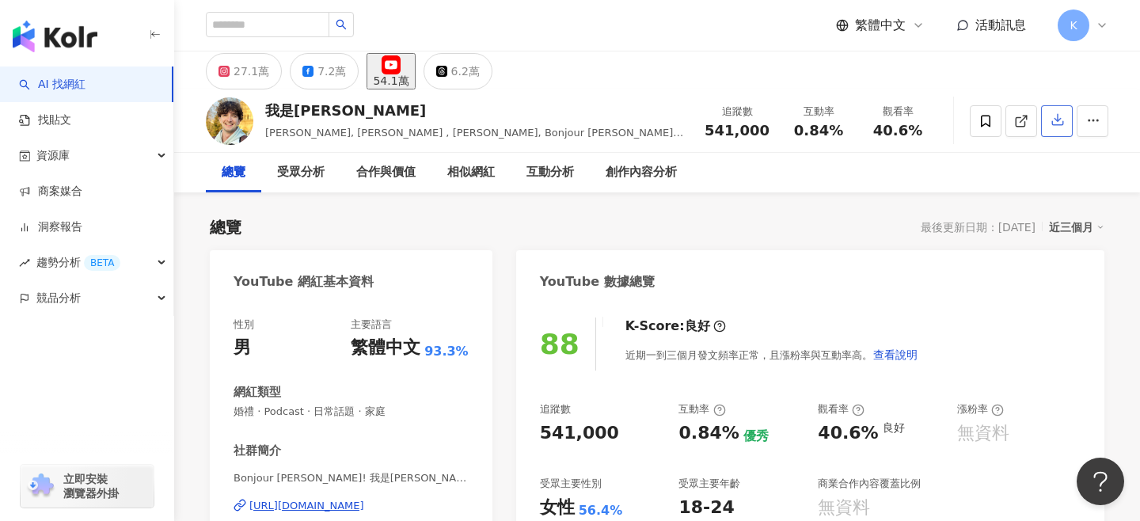
click at [1058, 124] on icon "button" at bounding box center [1058, 119] width 14 height 14
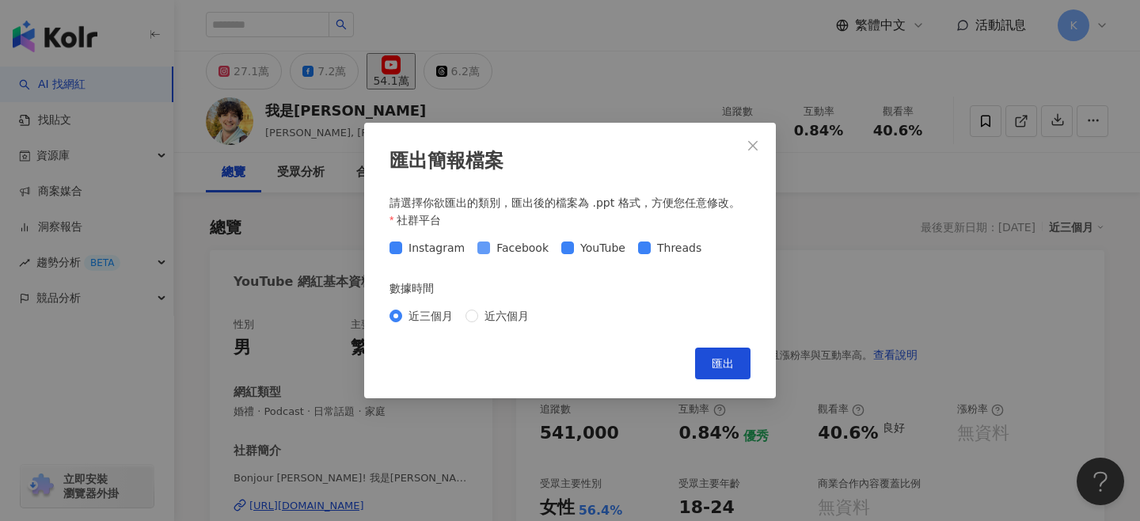
click at [511, 251] on span "Facebook" at bounding box center [522, 247] width 65 height 17
click at [719, 360] on span "匯出" at bounding box center [723, 363] width 22 height 13
click at [756, 155] on button "Close" at bounding box center [753, 146] width 32 height 32
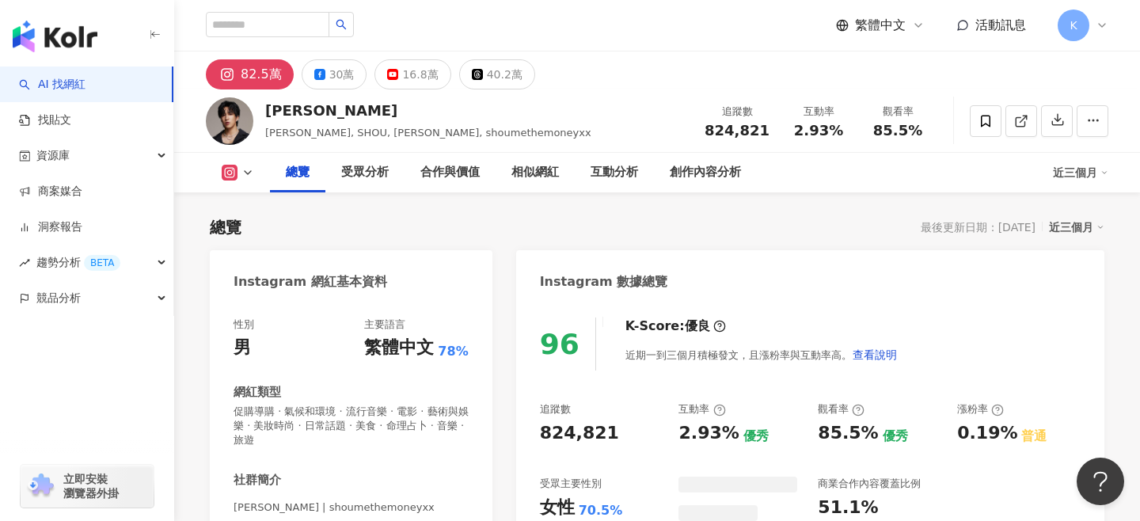
click at [1054, 114] on icon "button" at bounding box center [1058, 119] width 14 height 14
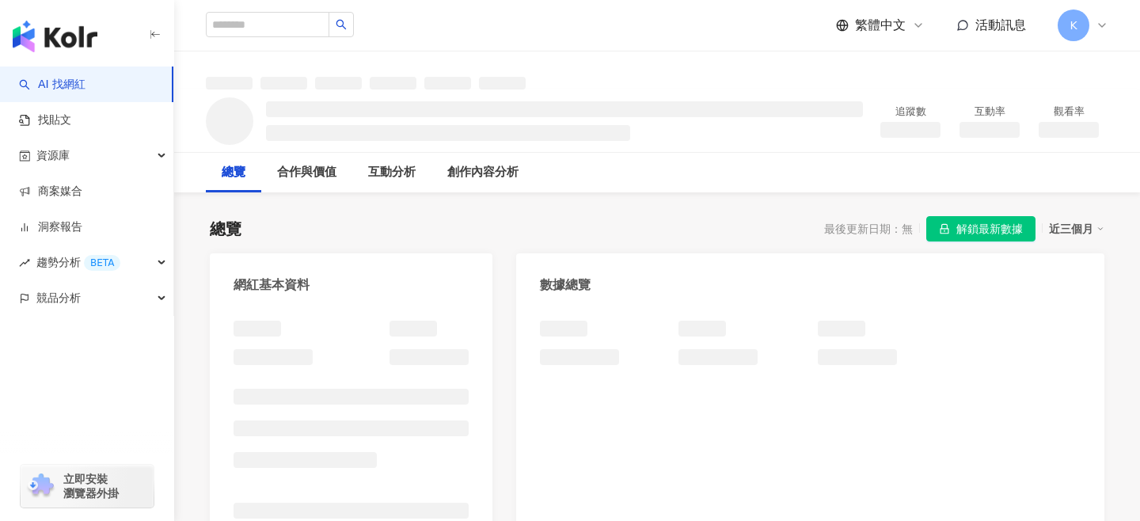
click at [1000, 231] on span "解鎖最新數據" at bounding box center [990, 229] width 67 height 25
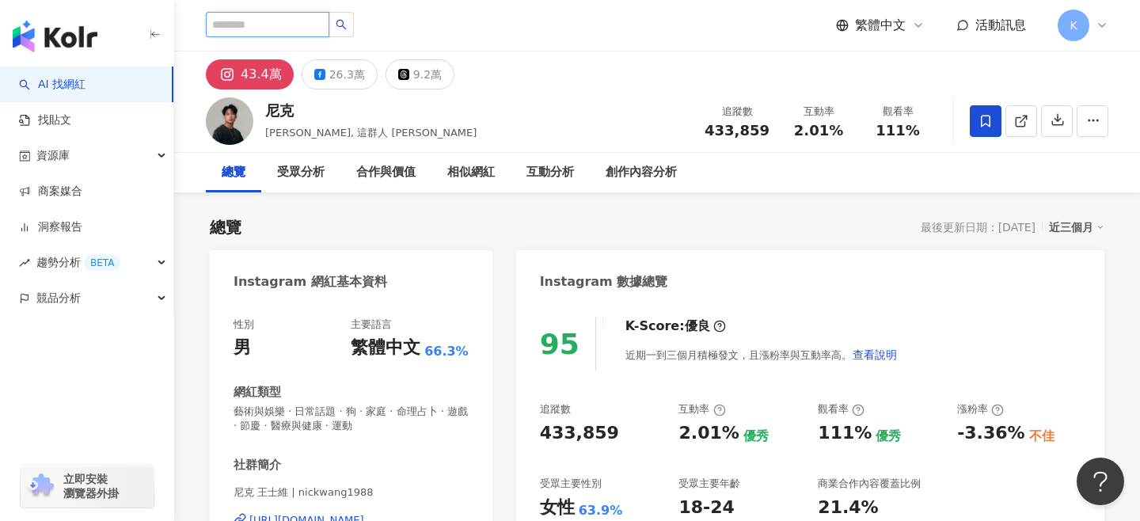
click at [267, 29] on input "search" at bounding box center [268, 24] width 124 height 25
type input "***"
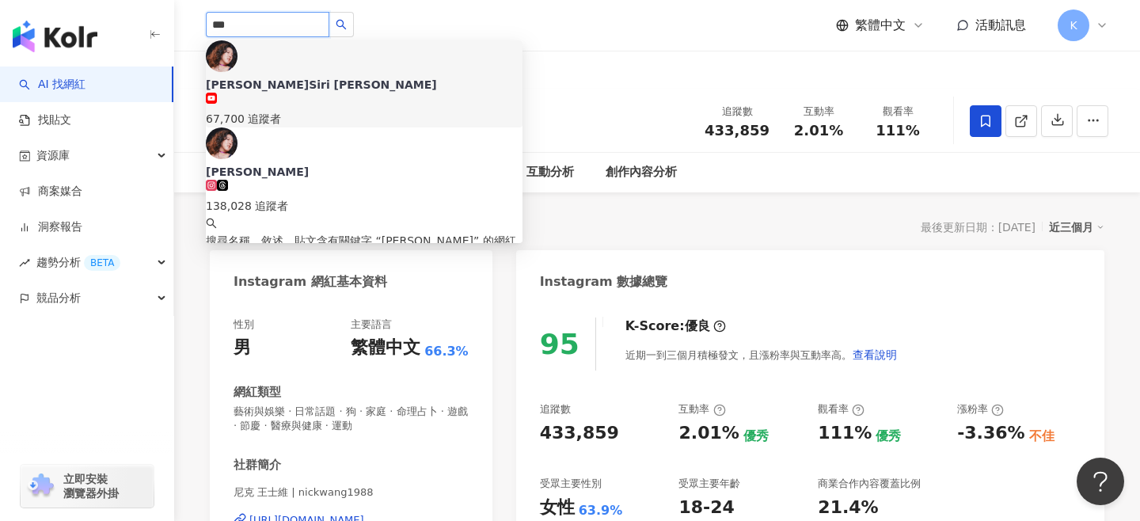
click at [281, 77] on div "李竺芯Siri Lee" at bounding box center [364, 85] width 317 height 16
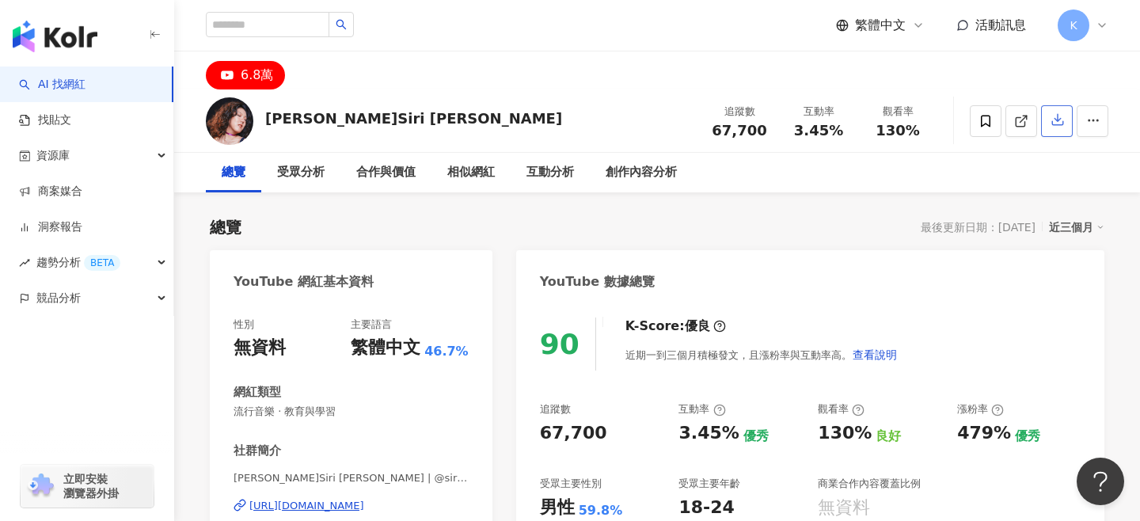
click at [1059, 120] on icon "button" at bounding box center [1058, 119] width 14 height 14
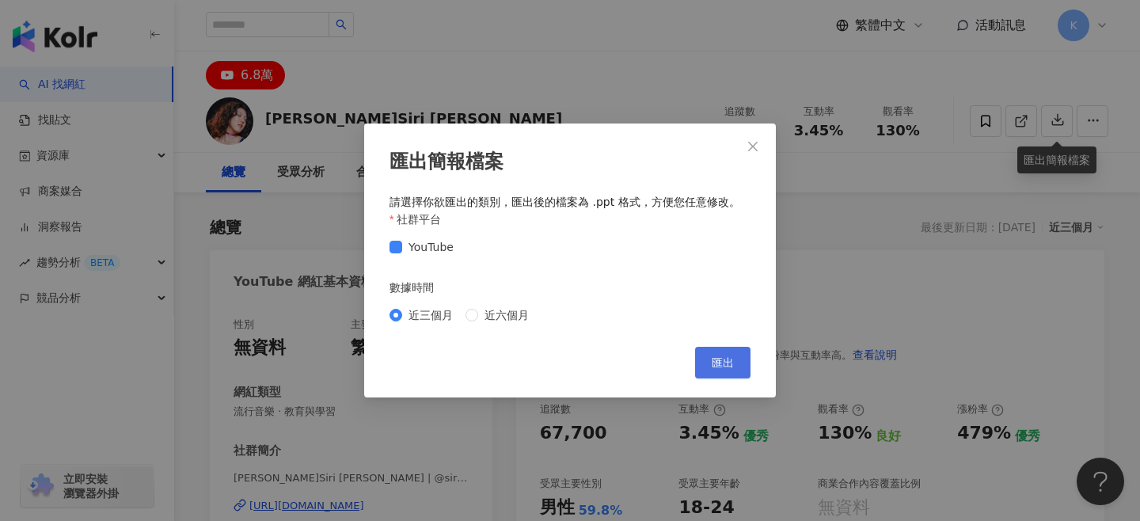
click at [707, 361] on button "匯出" at bounding box center [722, 363] width 55 height 32
click at [742, 352] on button "匯出" at bounding box center [722, 363] width 55 height 32
click at [752, 146] on icon "close" at bounding box center [753, 147] width 10 height 10
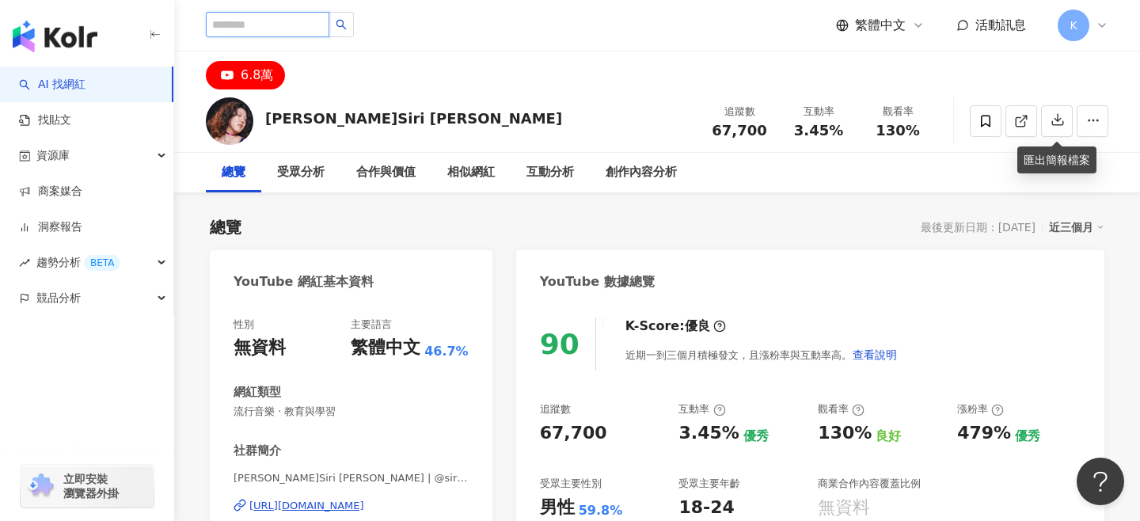
click at [272, 20] on input "search" at bounding box center [268, 24] width 124 height 25
paste input "**********"
type input "**********"
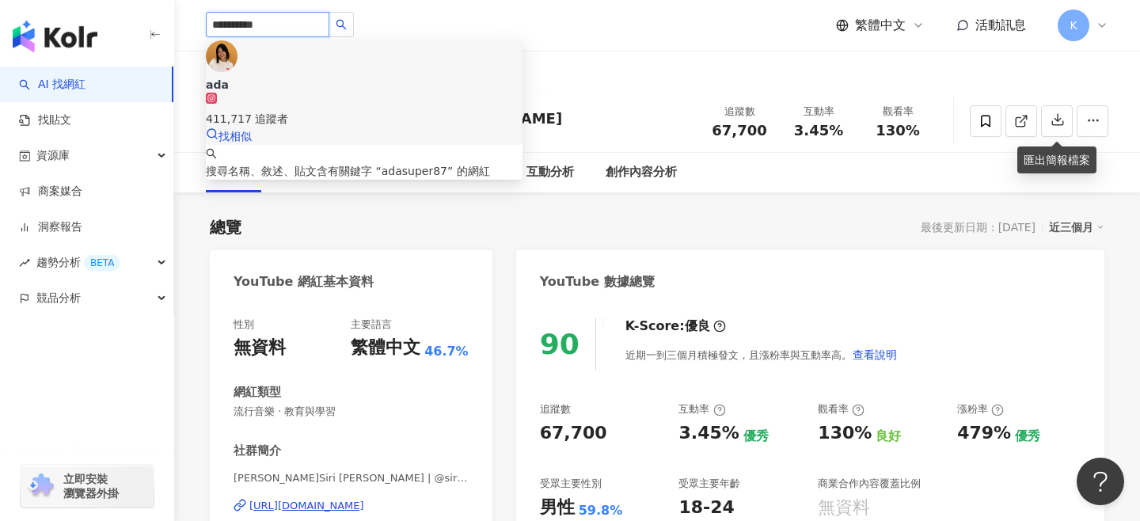
click at [334, 110] on div "411,717 追蹤者" at bounding box center [364, 118] width 317 height 17
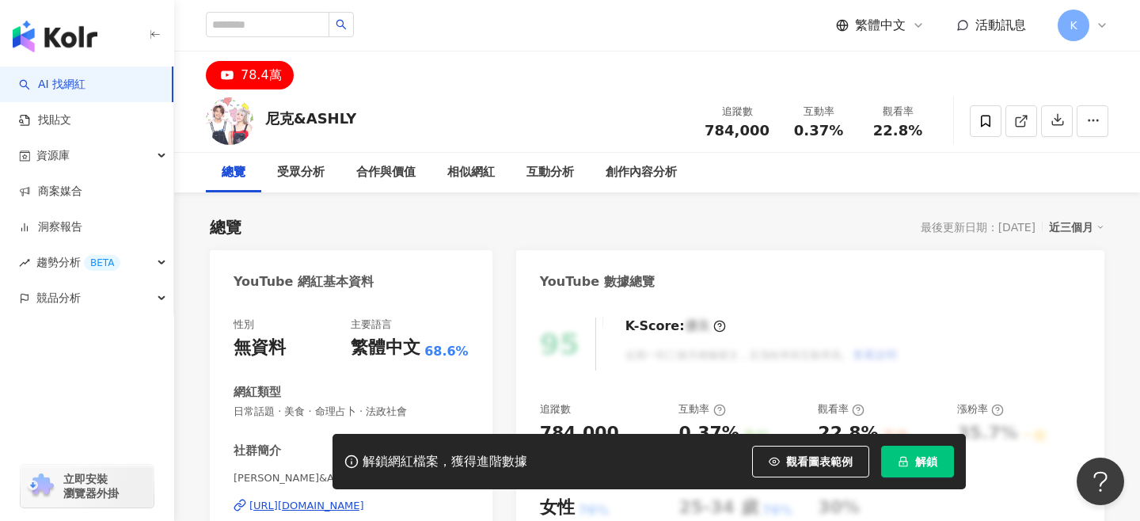
click at [901, 457] on icon "lock" at bounding box center [904, 462] width 9 height 10
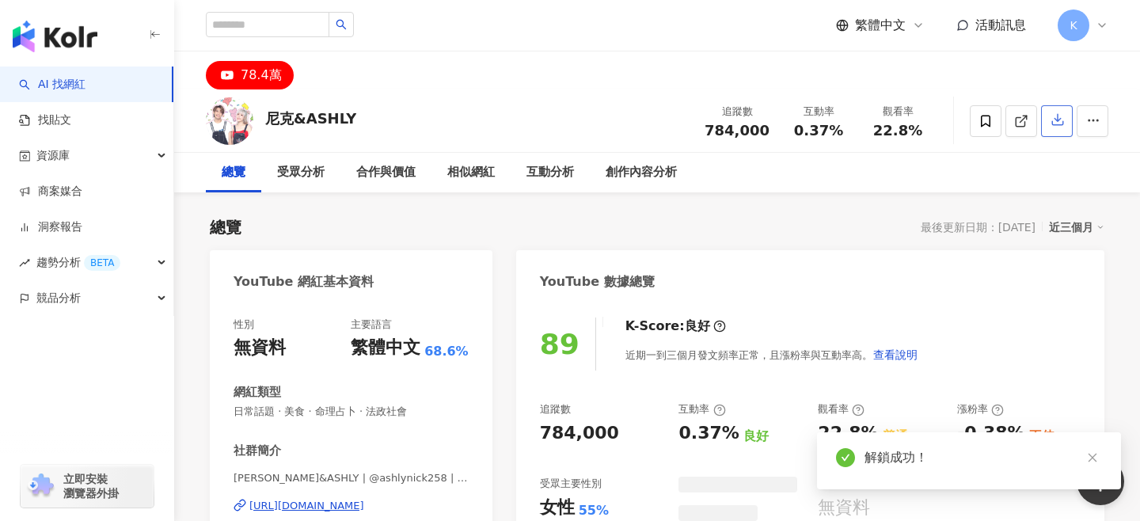
click at [1057, 124] on icon "button" at bounding box center [1058, 119] width 14 height 14
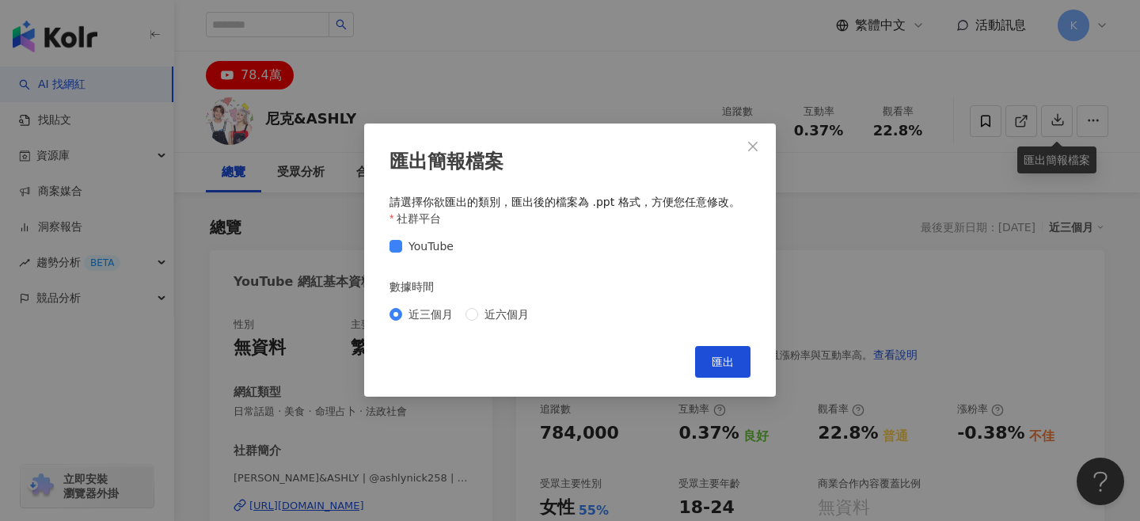
scroll to position [55, 0]
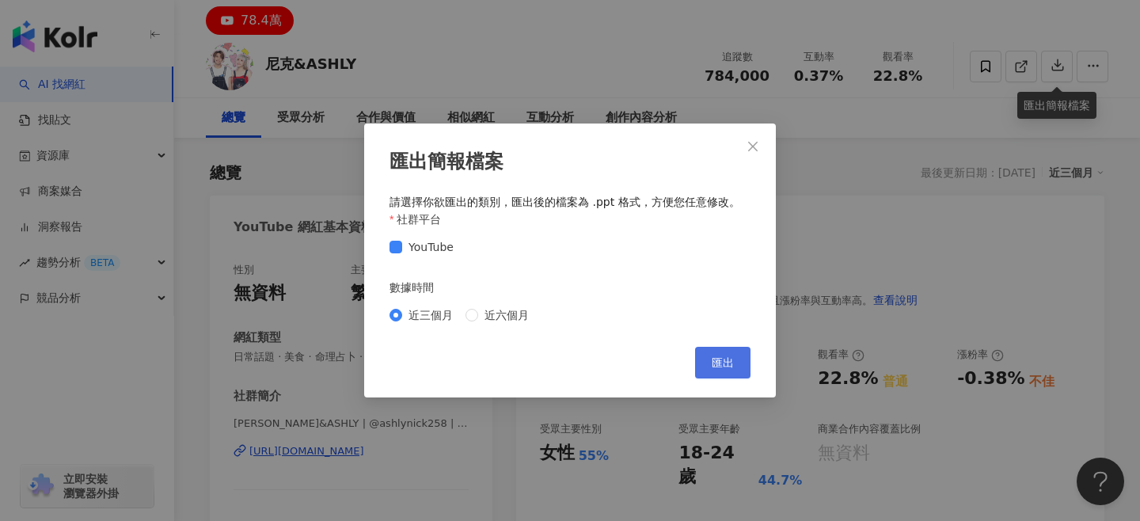
click at [718, 356] on span "匯出" at bounding box center [723, 362] width 22 height 13
